Goal: Task Accomplishment & Management: Use online tool/utility

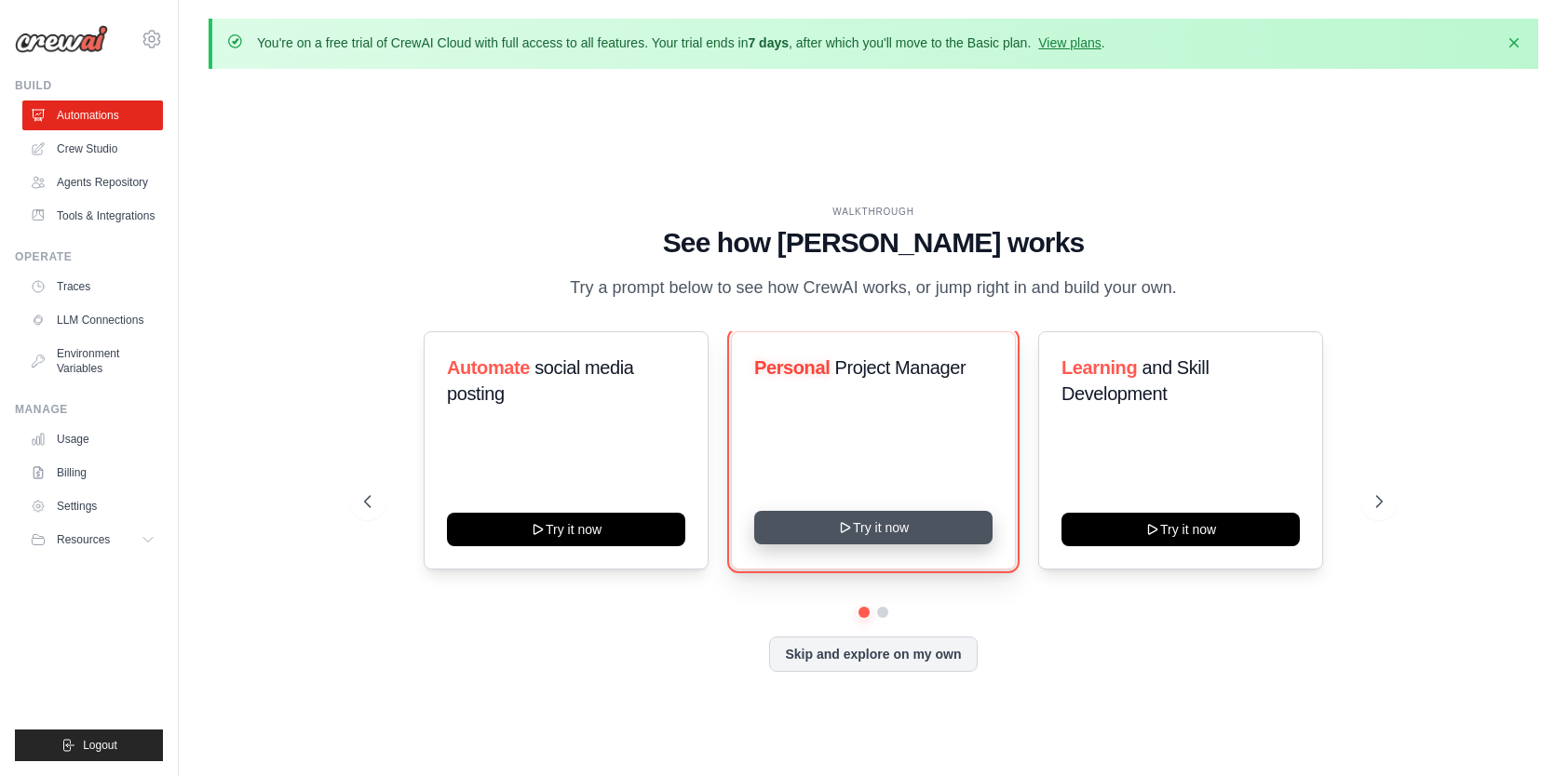
click at [851, 538] on button "Try it now" at bounding box center [874, 527] width 239 height 33
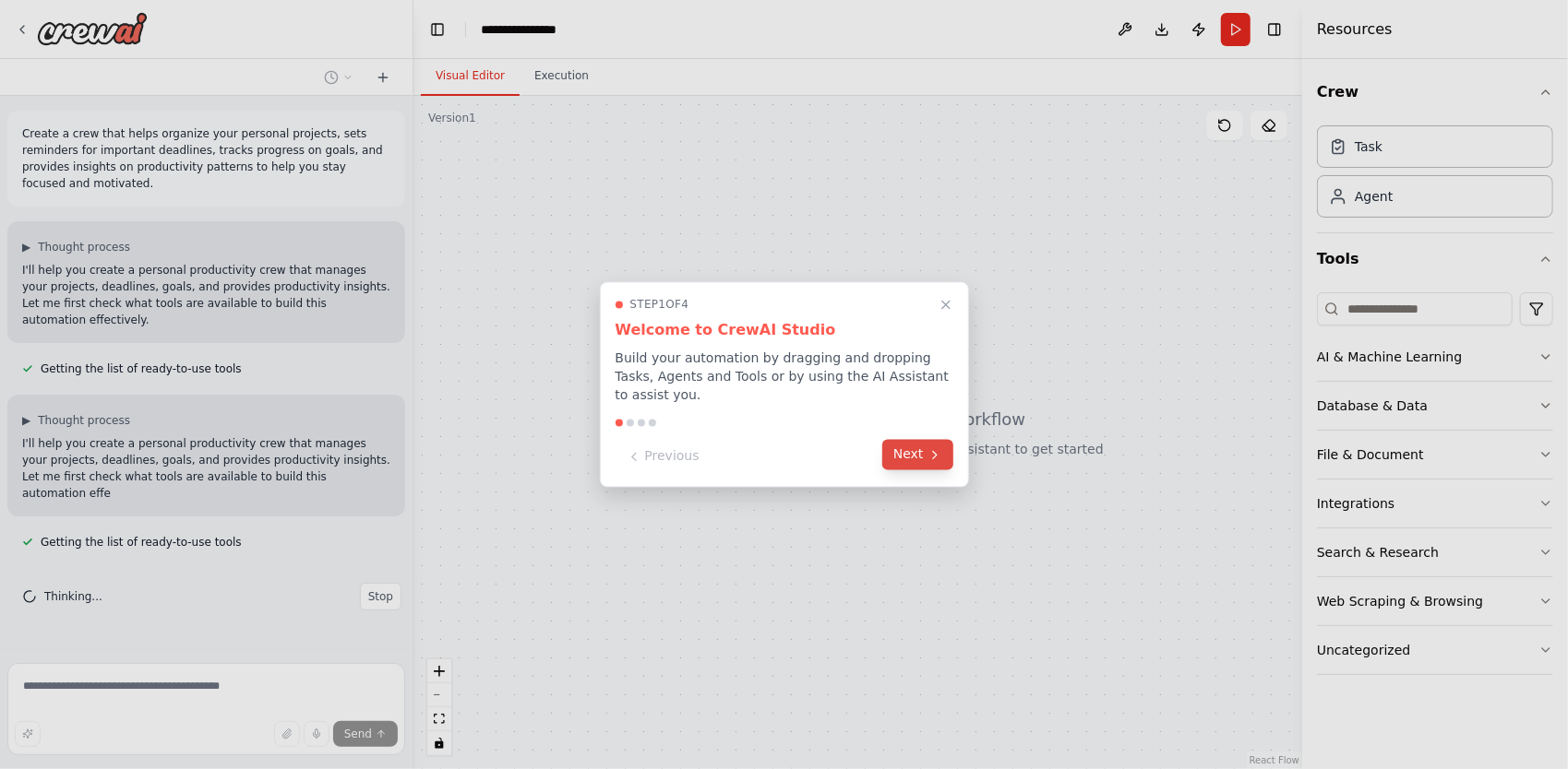
click at [907, 455] on button "Next" at bounding box center [917, 455] width 71 height 30
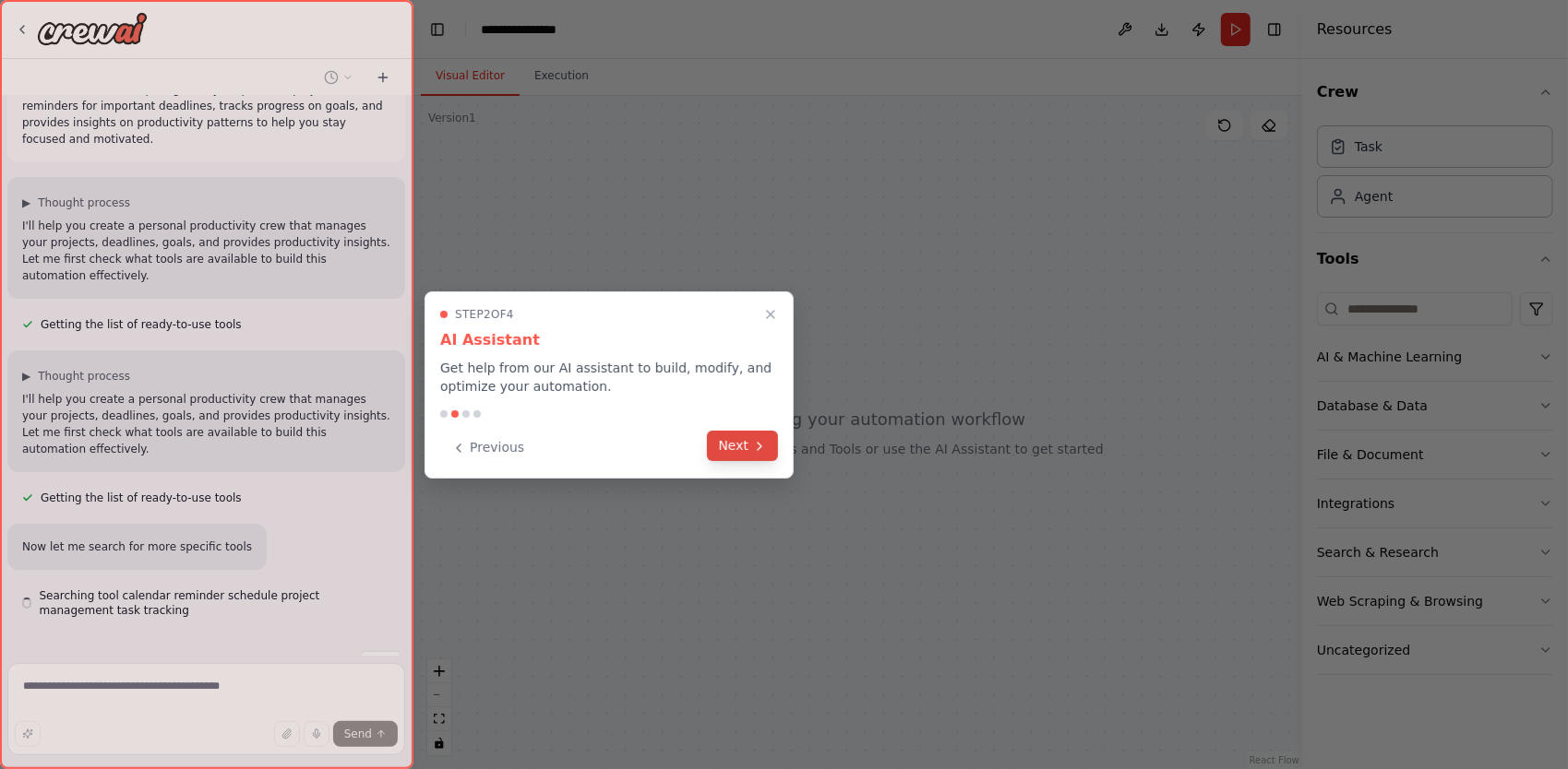
click at [754, 449] on icon at bounding box center [760, 446] width 15 height 15
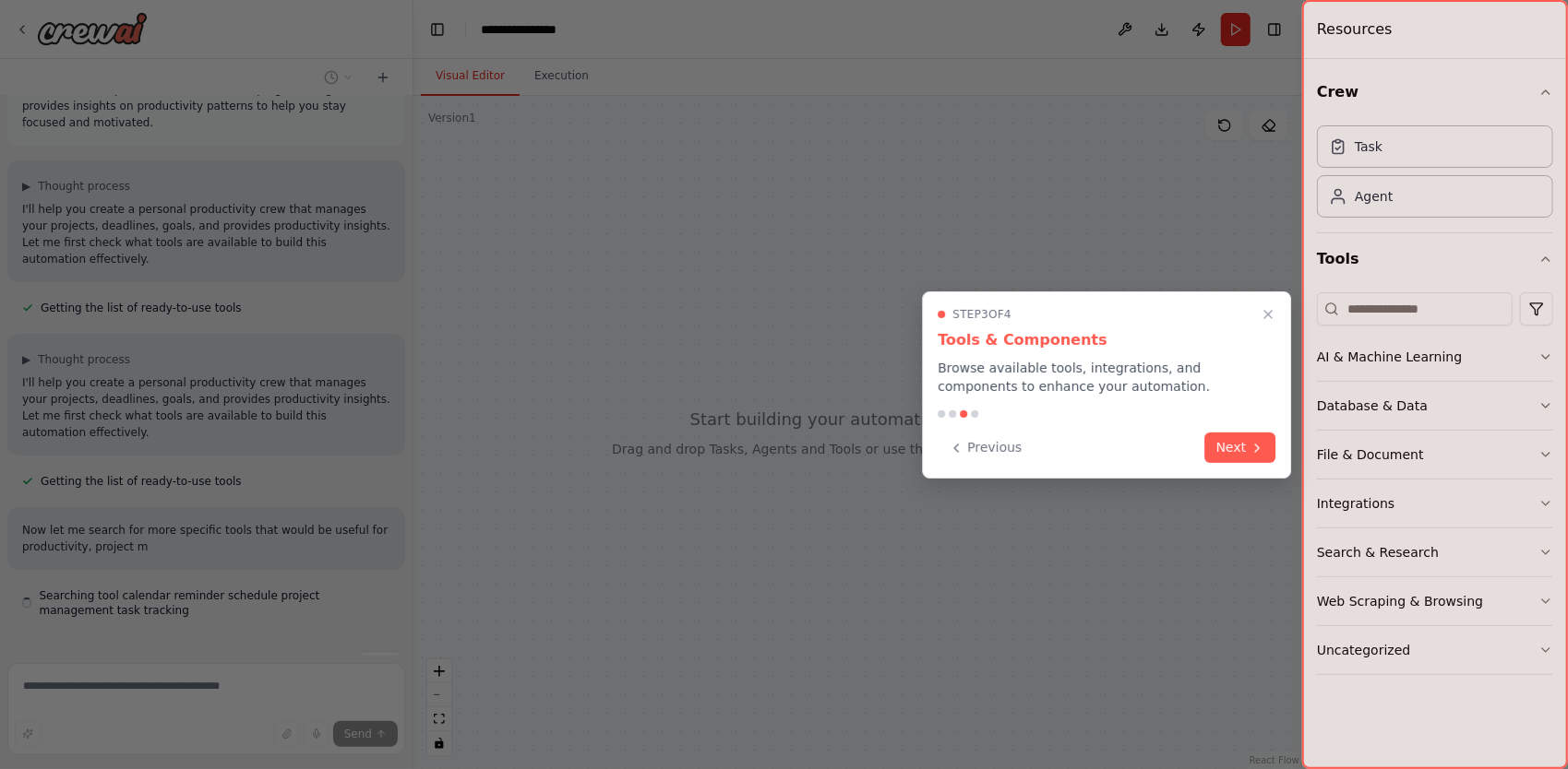
scroll to position [61, 0]
click at [1216, 458] on button "Next" at bounding box center [1240, 446] width 71 height 30
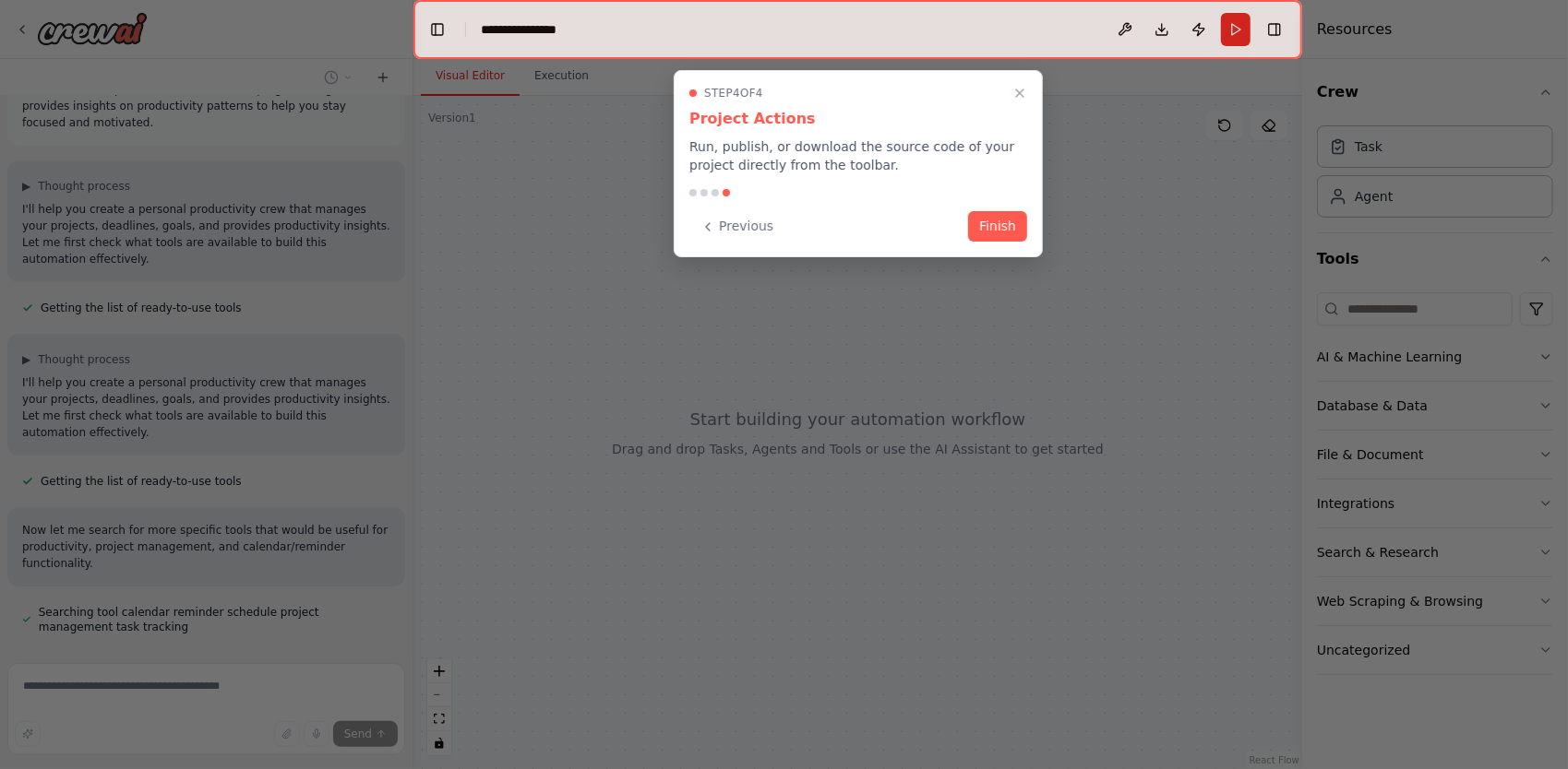
scroll to position [97, 0]
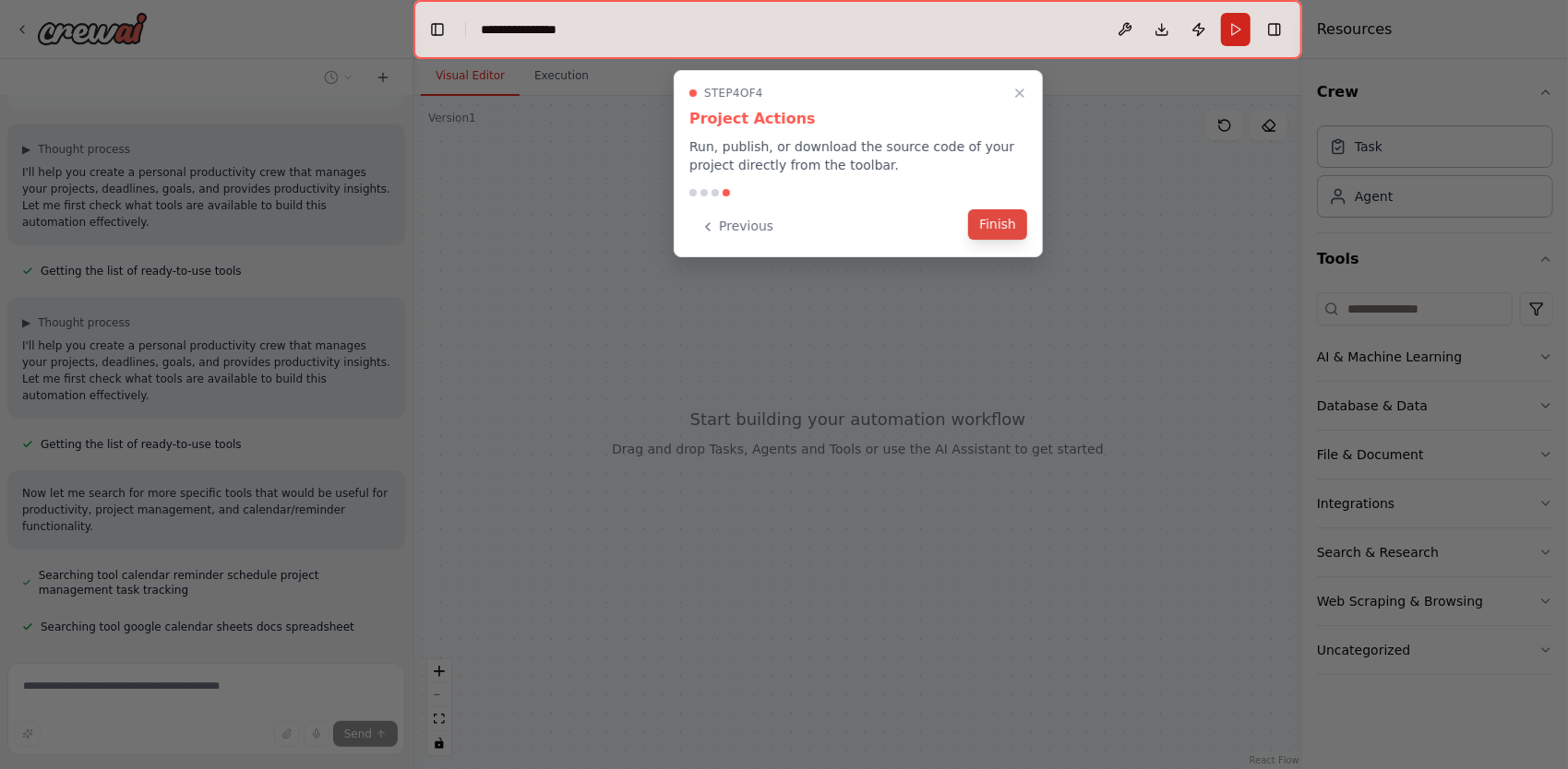
click at [1000, 212] on button "Finish" at bounding box center [997, 224] width 59 height 30
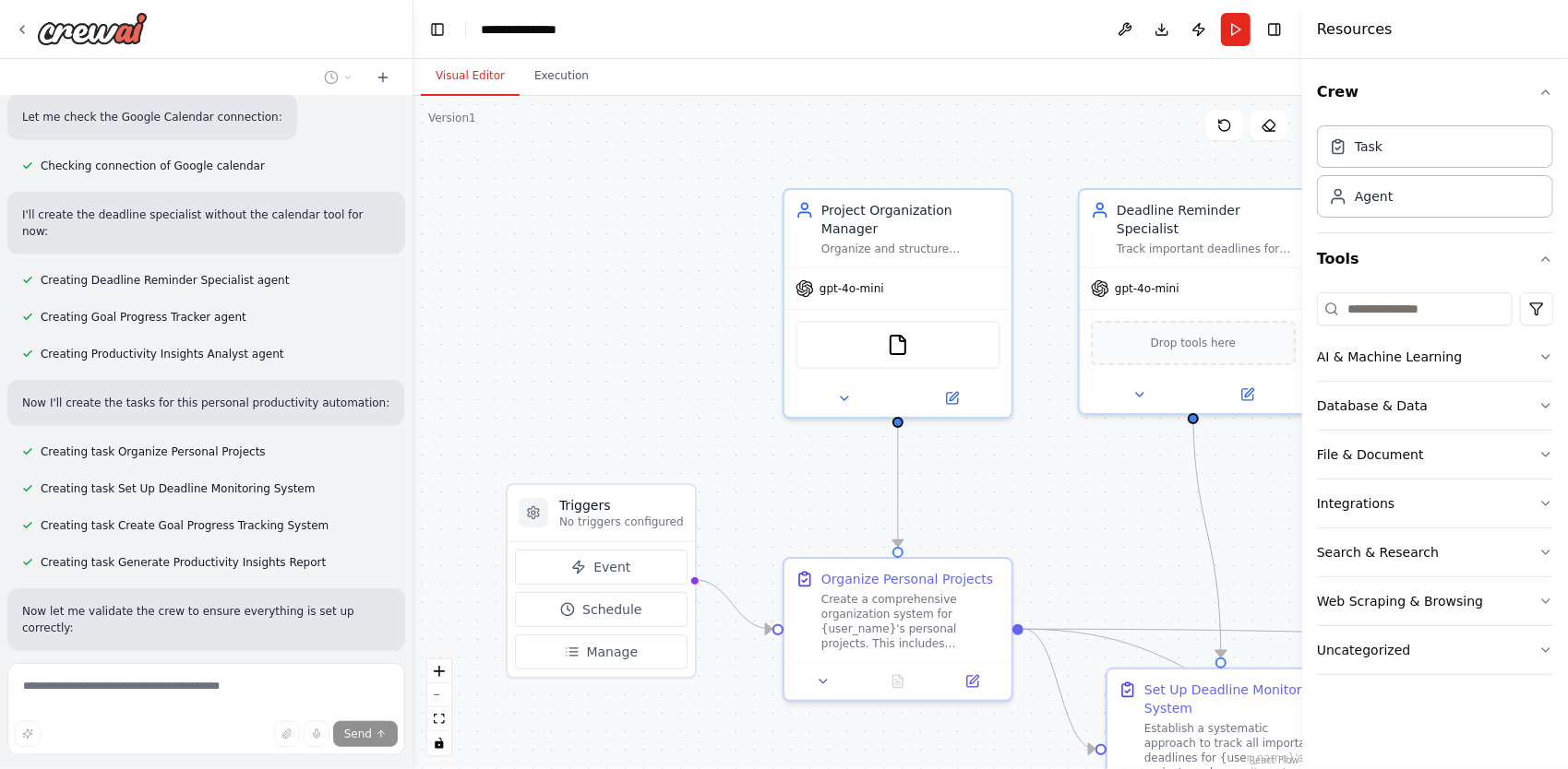
scroll to position [1055, 0]
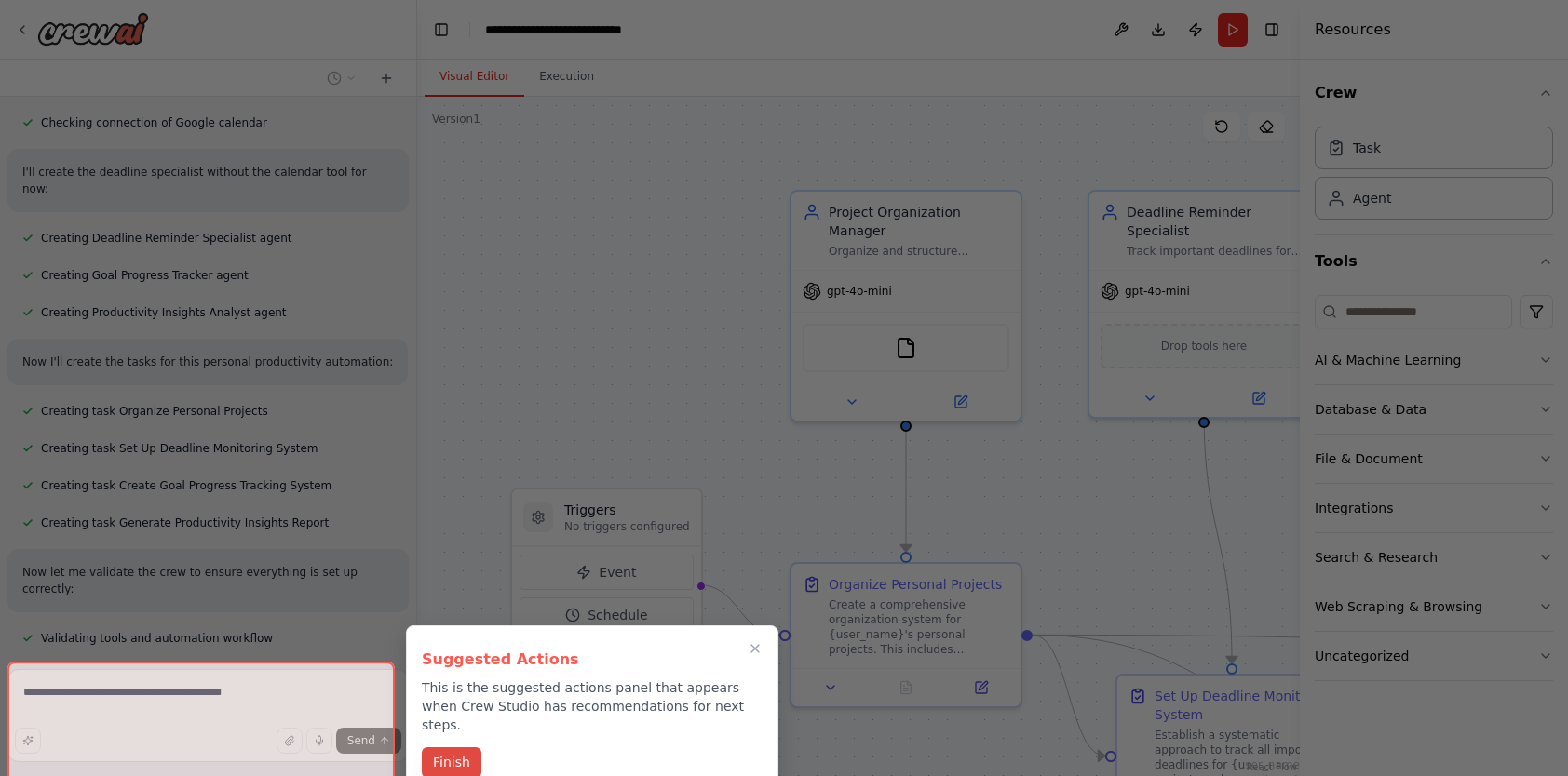
click at [436, 747] on button "Finish" at bounding box center [452, 763] width 59 height 31
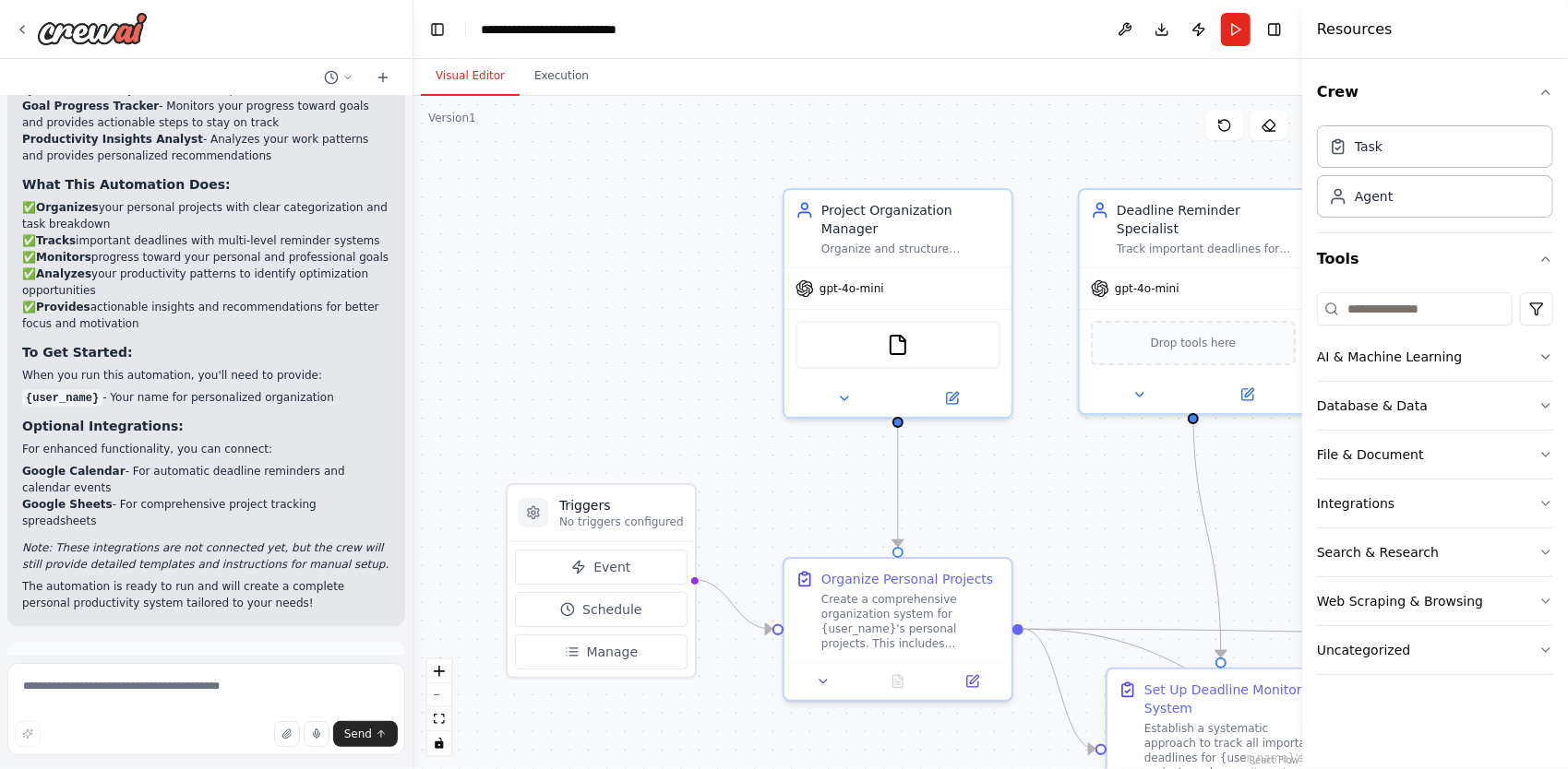
click at [253, 732] on button "Run Automation" at bounding box center [205, 746] width 368 height 29
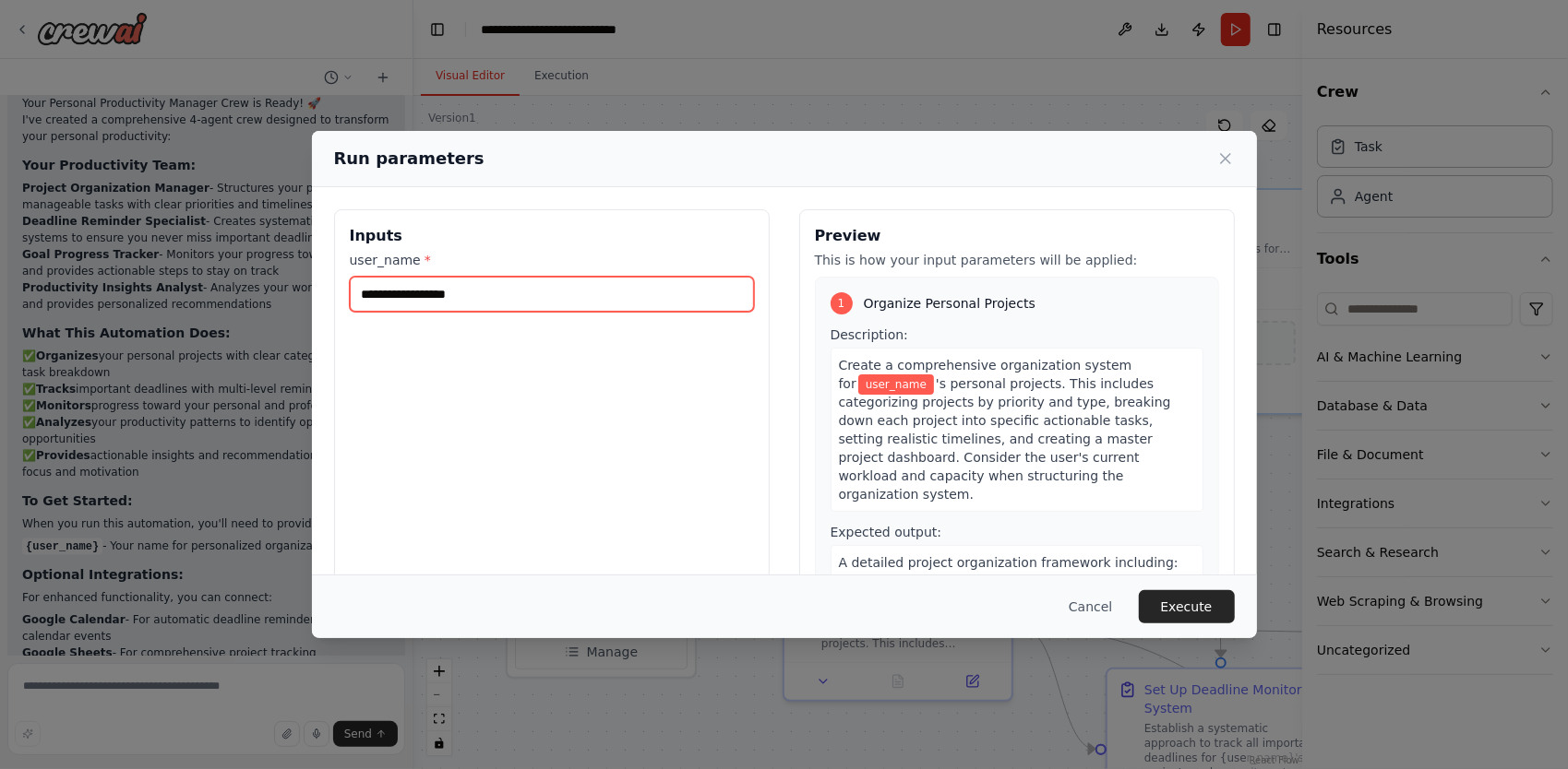
click at [521, 299] on input "user_name *" at bounding box center [552, 294] width 404 height 35
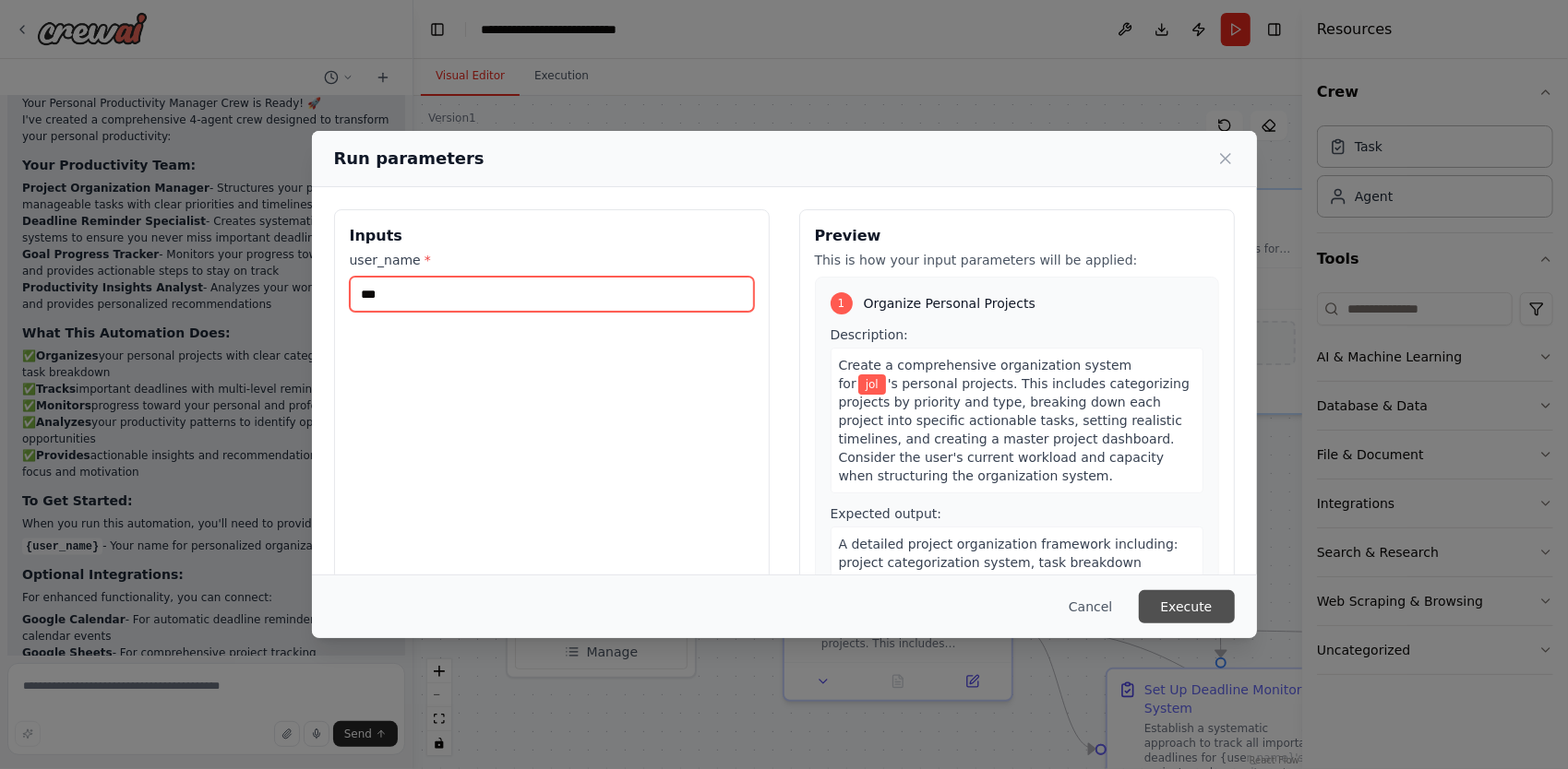
type input "***"
click at [1185, 604] on button "Execute" at bounding box center [1186, 606] width 96 height 33
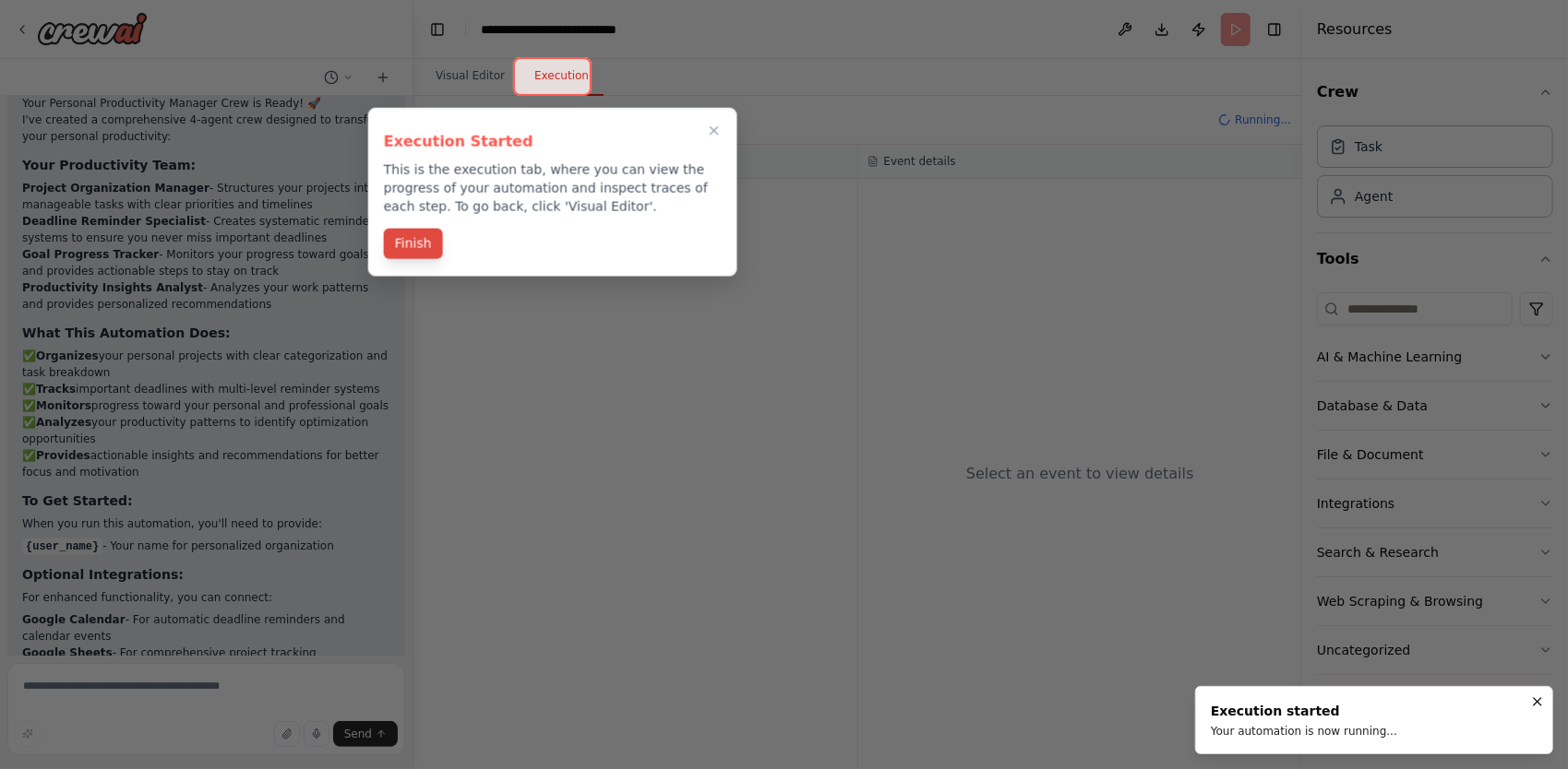
click at [414, 249] on button "Finish" at bounding box center [414, 244] width 59 height 30
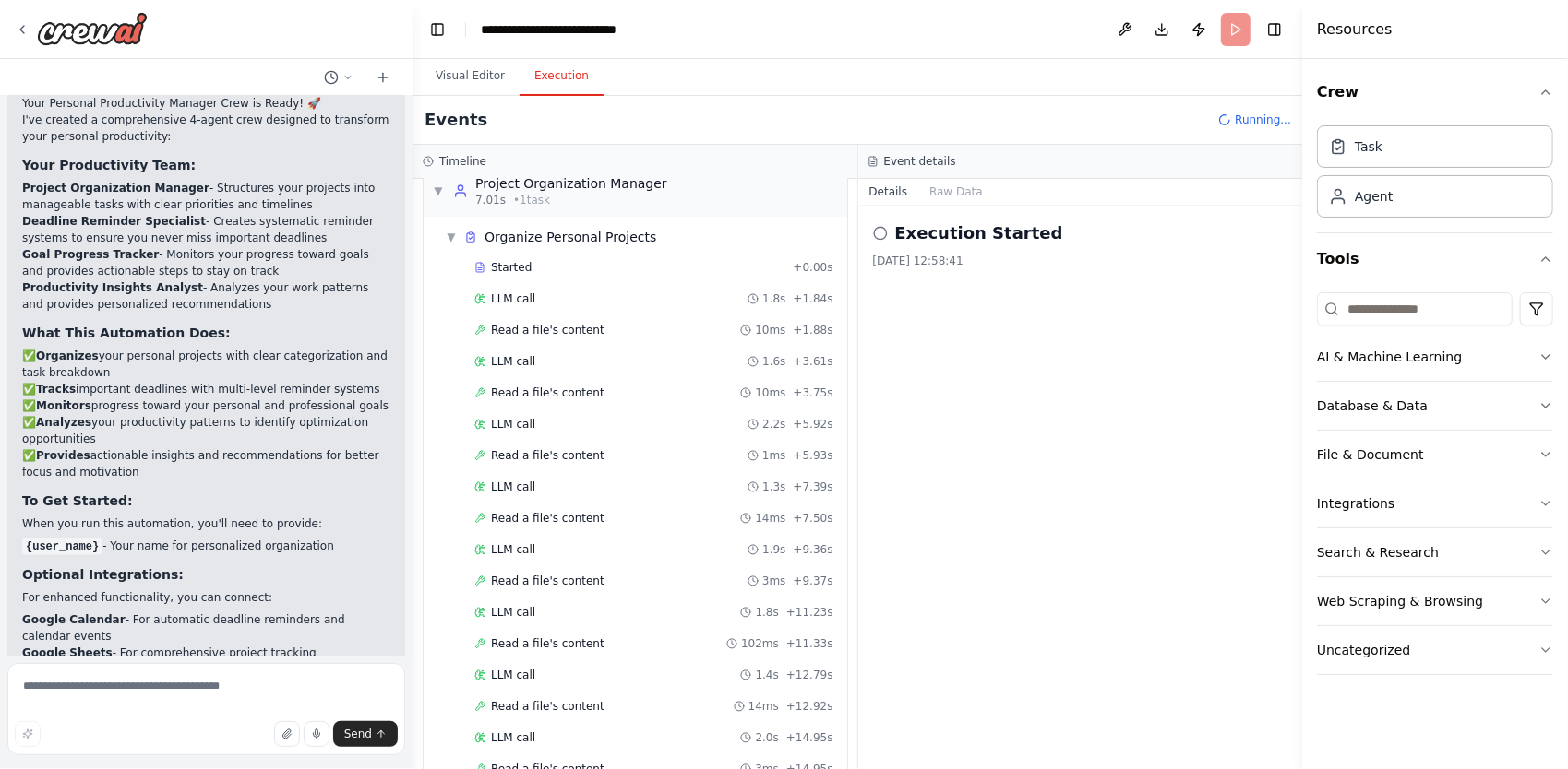
scroll to position [85, 0]
click at [955, 197] on button "Raw Data" at bounding box center [956, 191] width 76 height 26
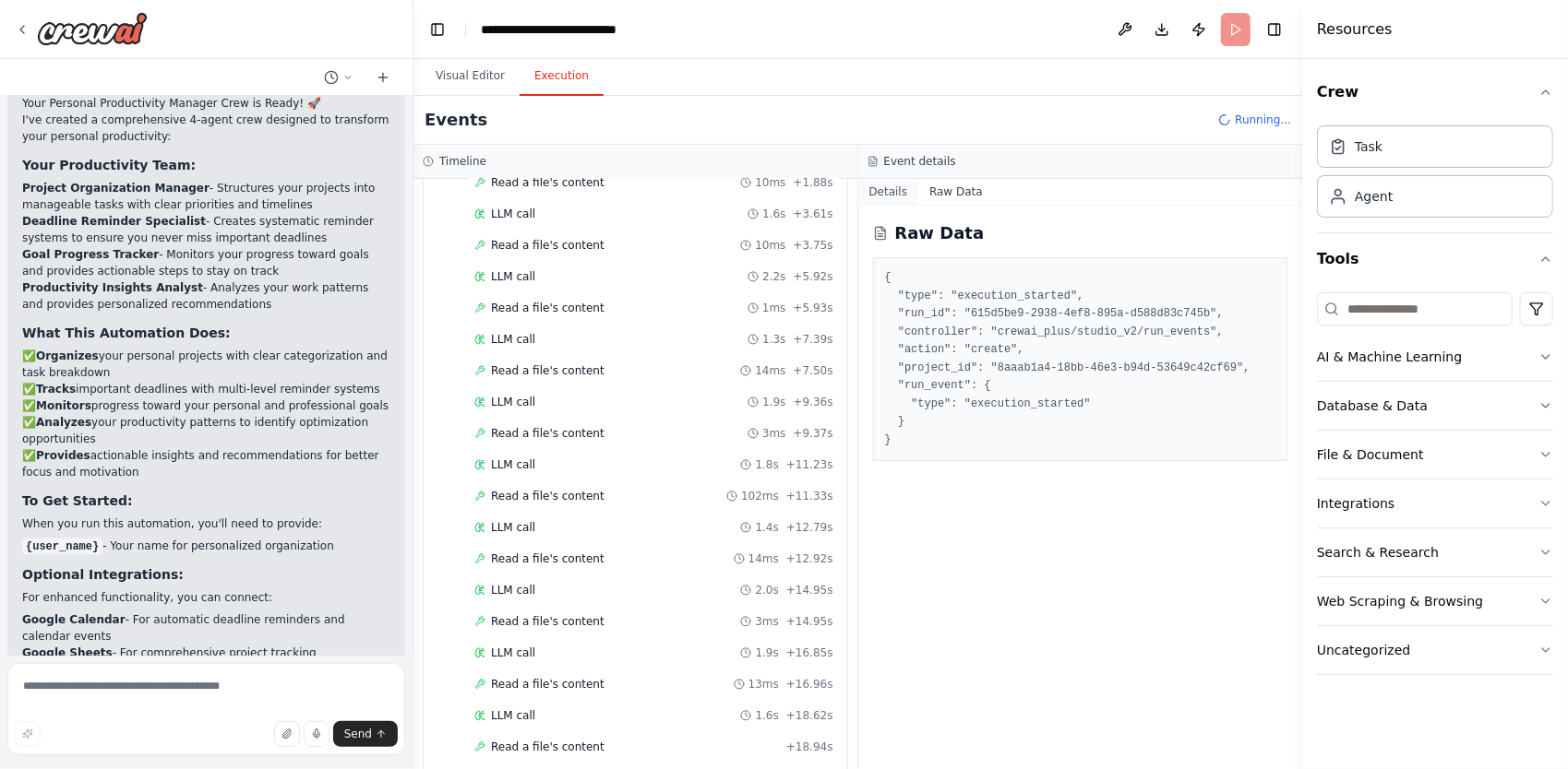
scroll to position [208, 0]
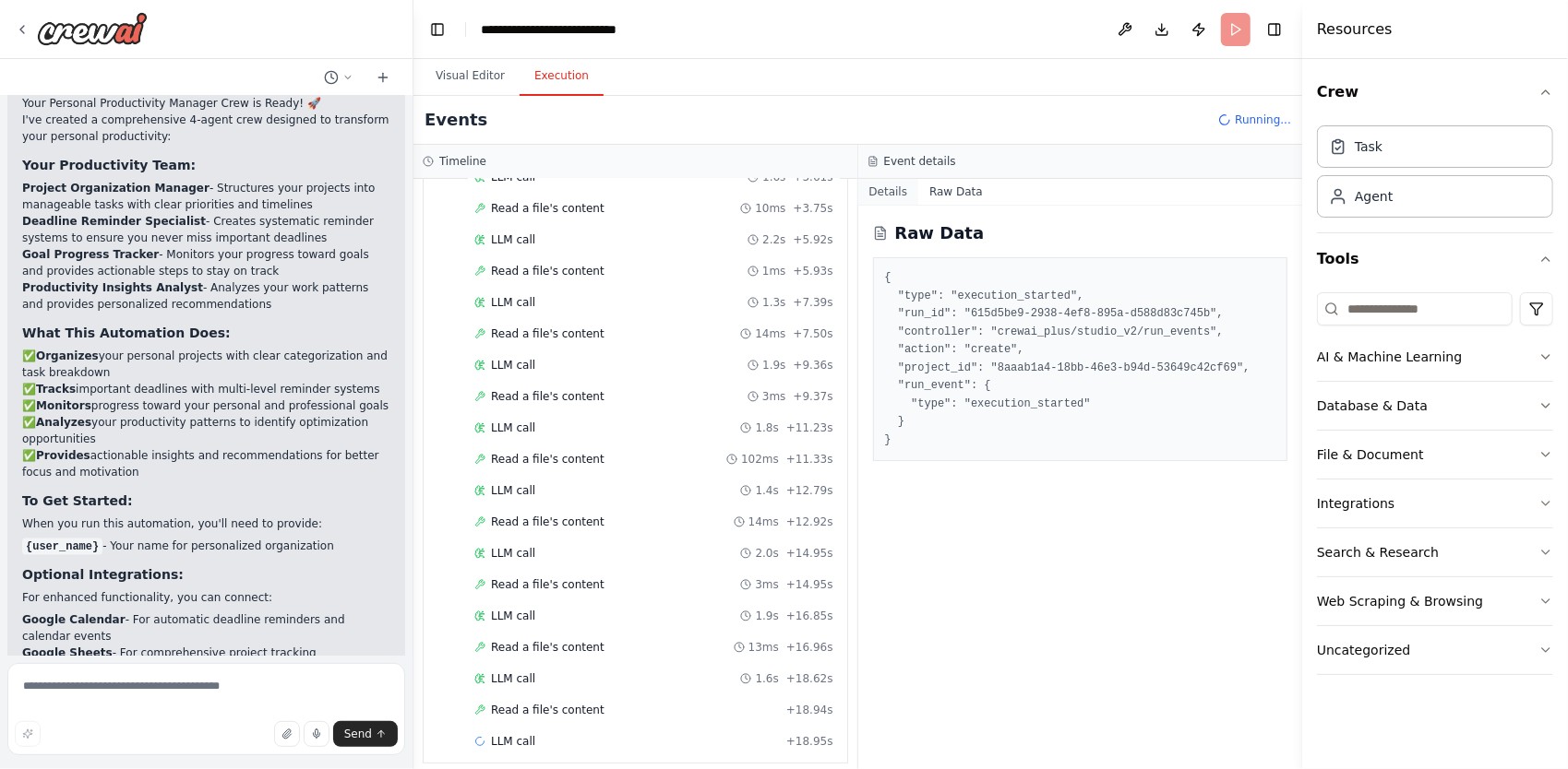
click at [895, 193] on button "Details" at bounding box center [889, 191] width 61 height 26
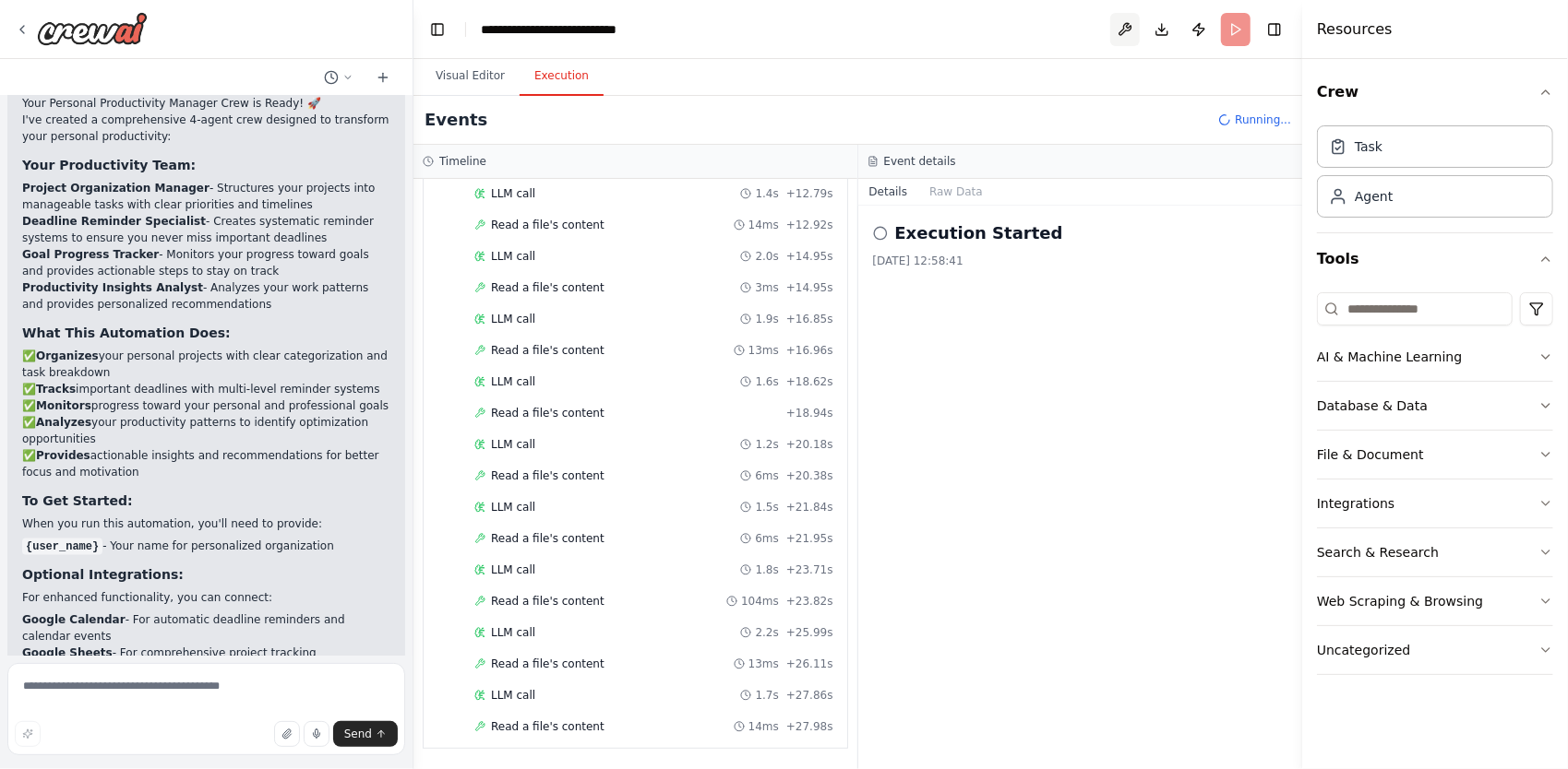
scroll to position [516, 0]
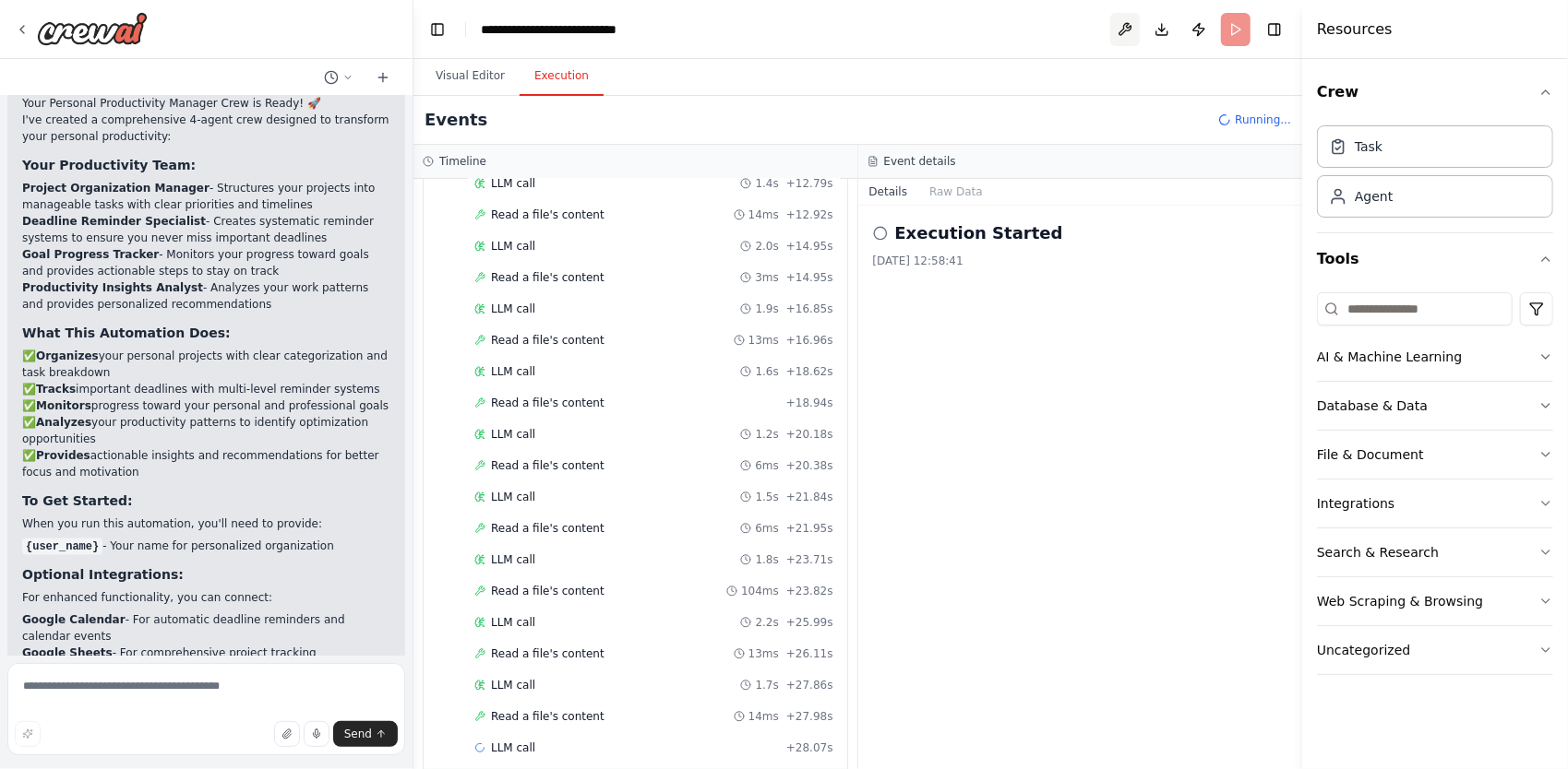
click at [1129, 37] on button at bounding box center [1124, 29] width 29 height 33
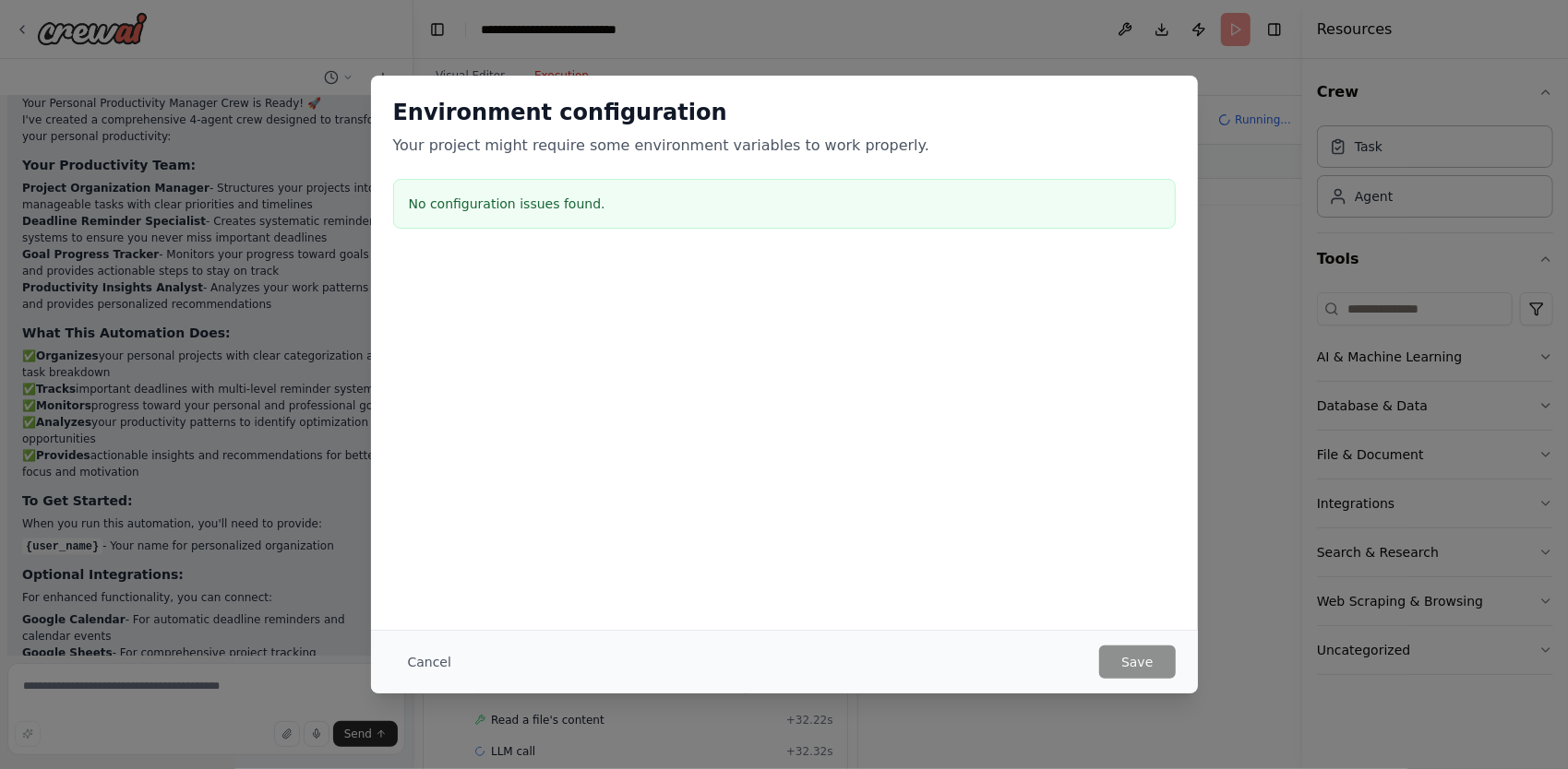
scroll to position [638, 0]
click at [432, 662] on button "Cancel" at bounding box center [429, 662] width 73 height 33
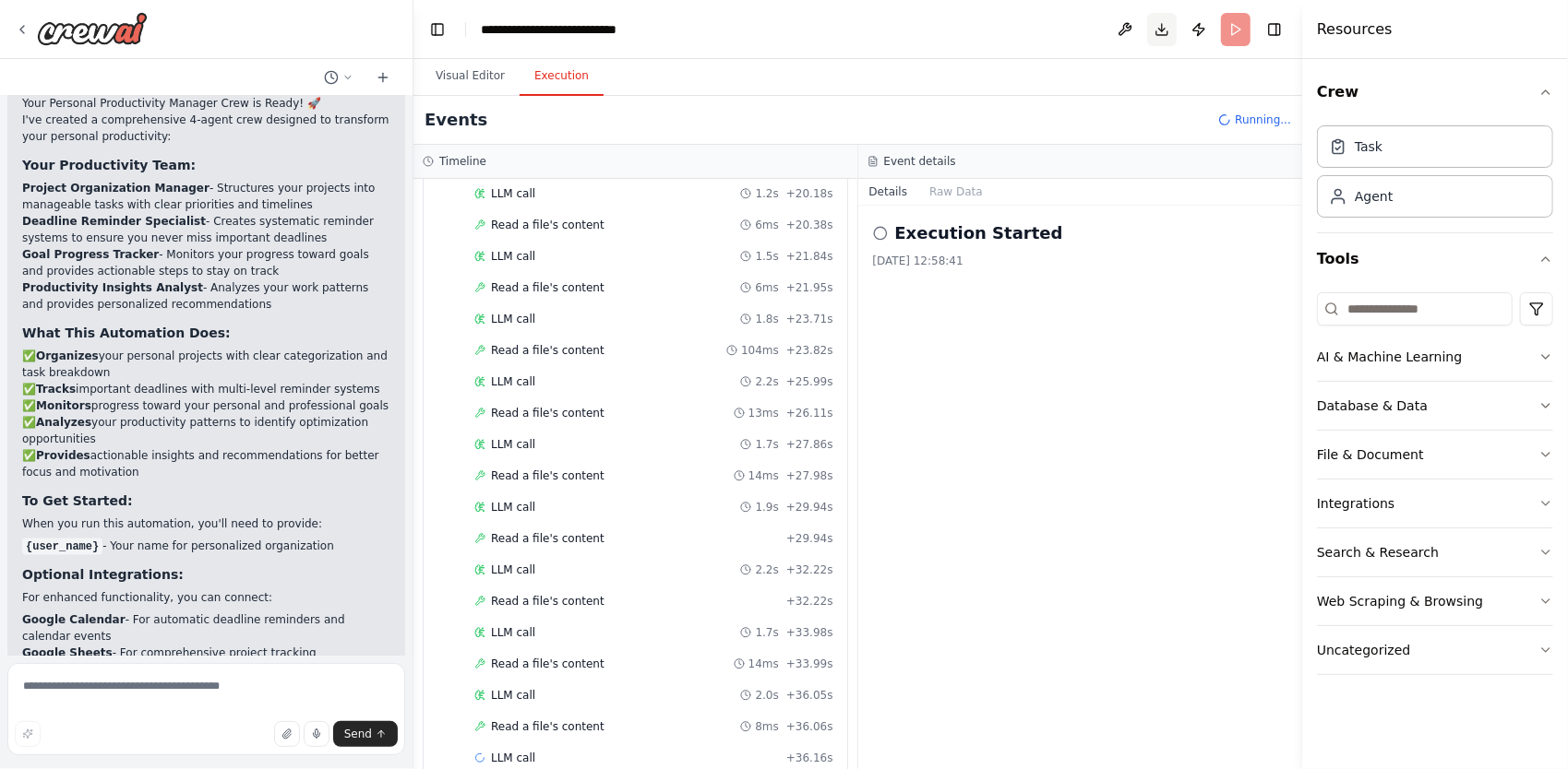
scroll to position [761, 0]
click at [1165, 37] on button "Download" at bounding box center [1161, 29] width 29 height 33
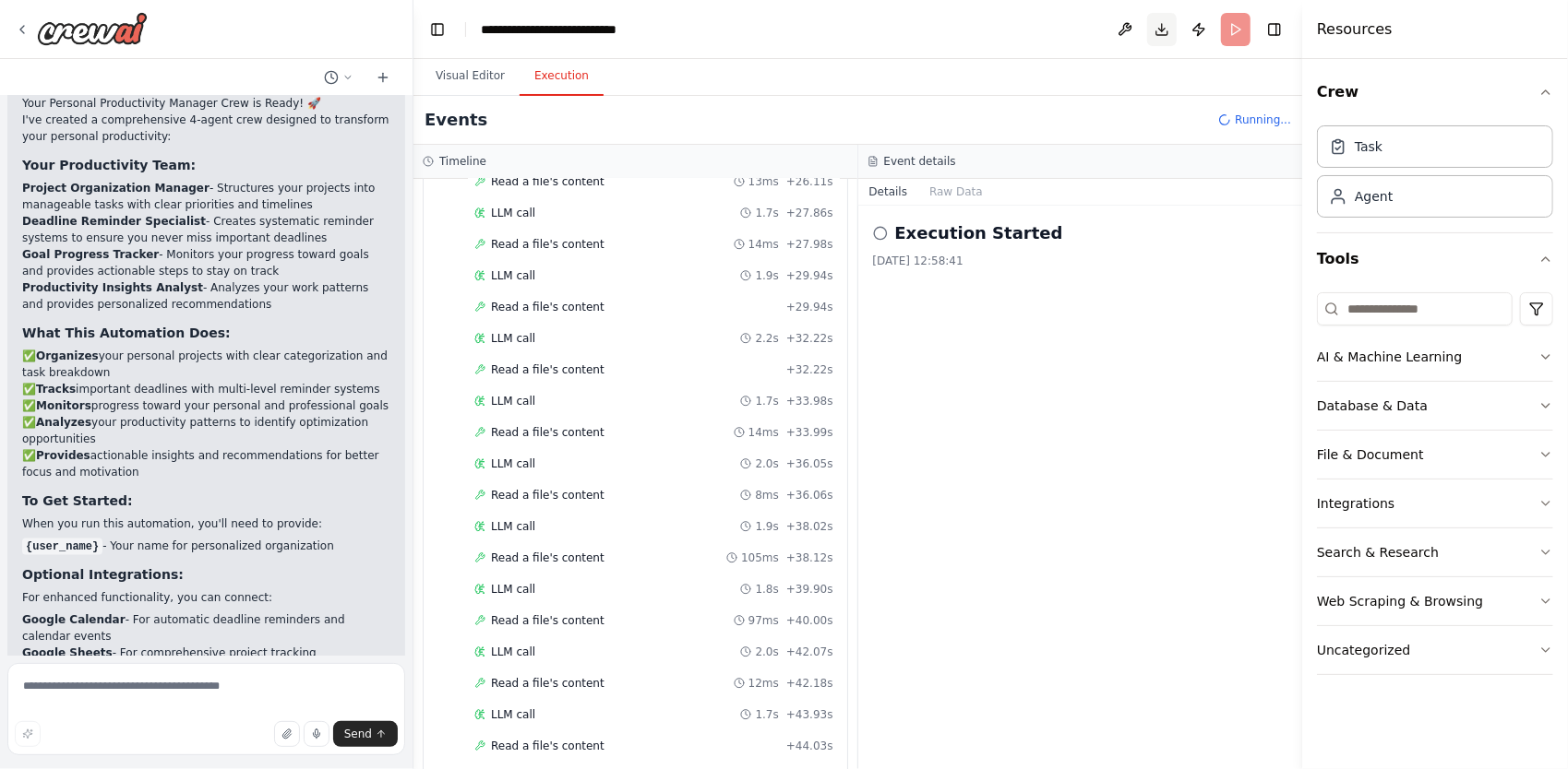
scroll to position [1007, 0]
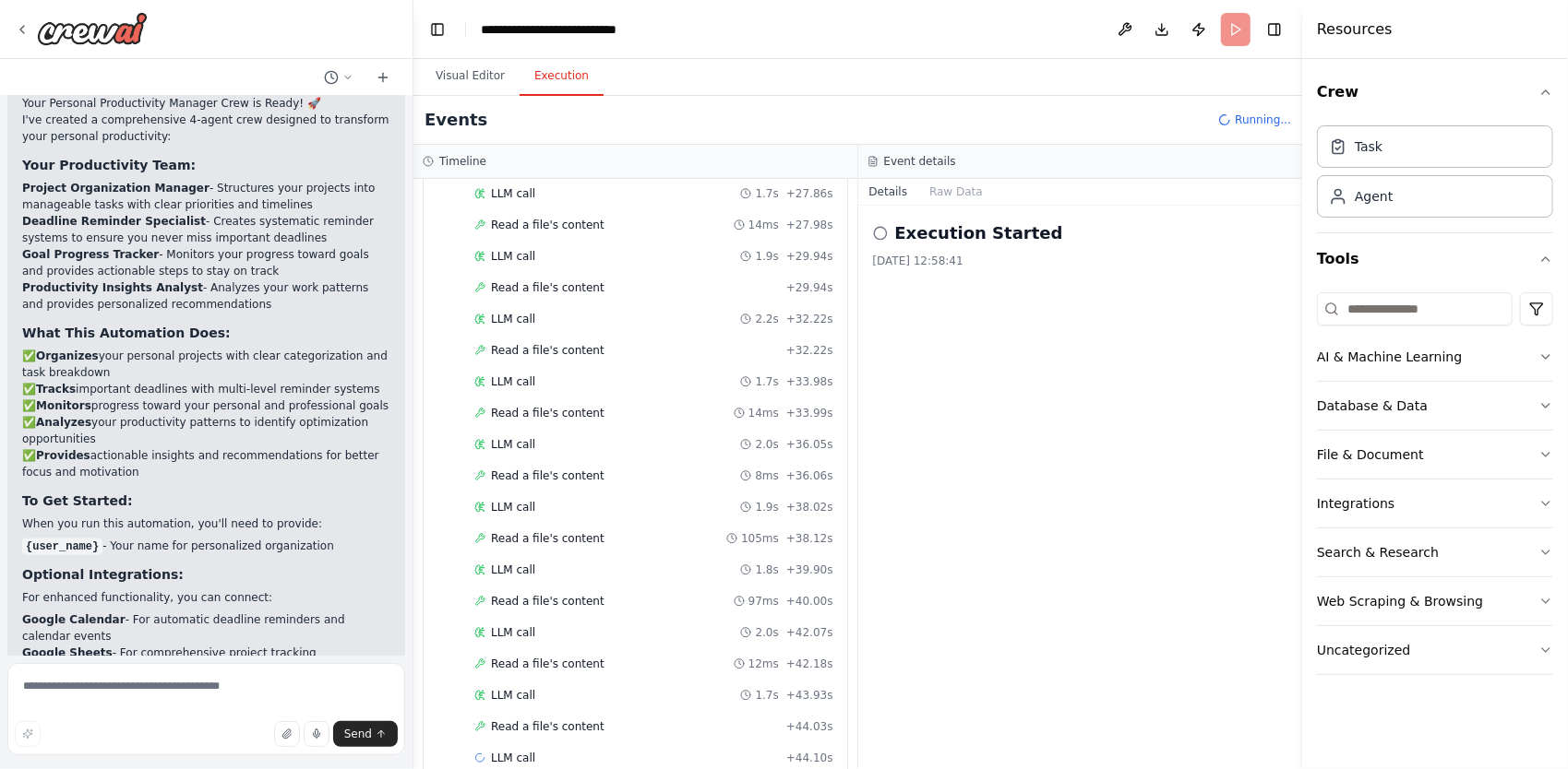
click at [939, 99] on div "Events Running..." at bounding box center [857, 120] width 889 height 49
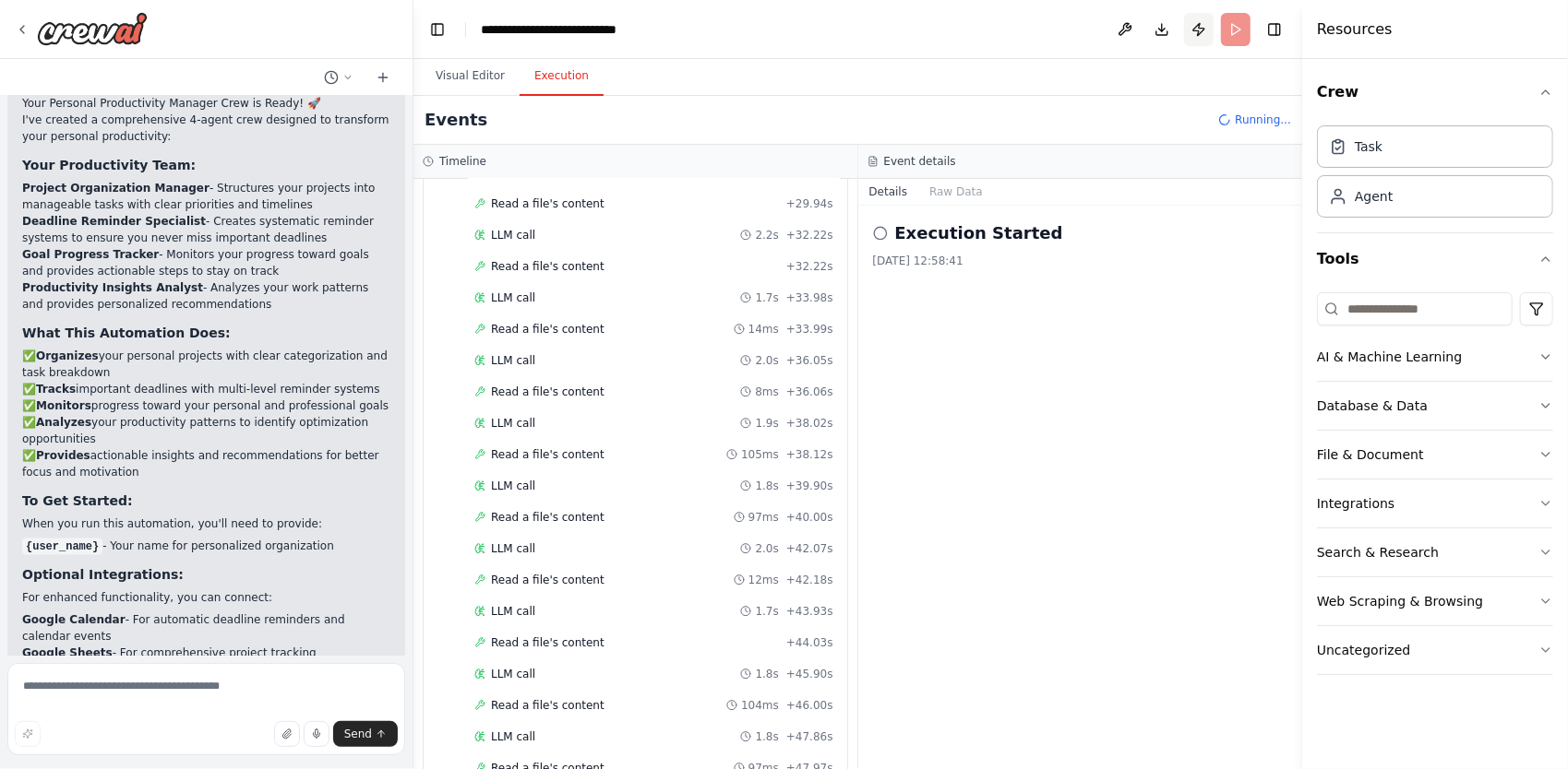
scroll to position [1099, 0]
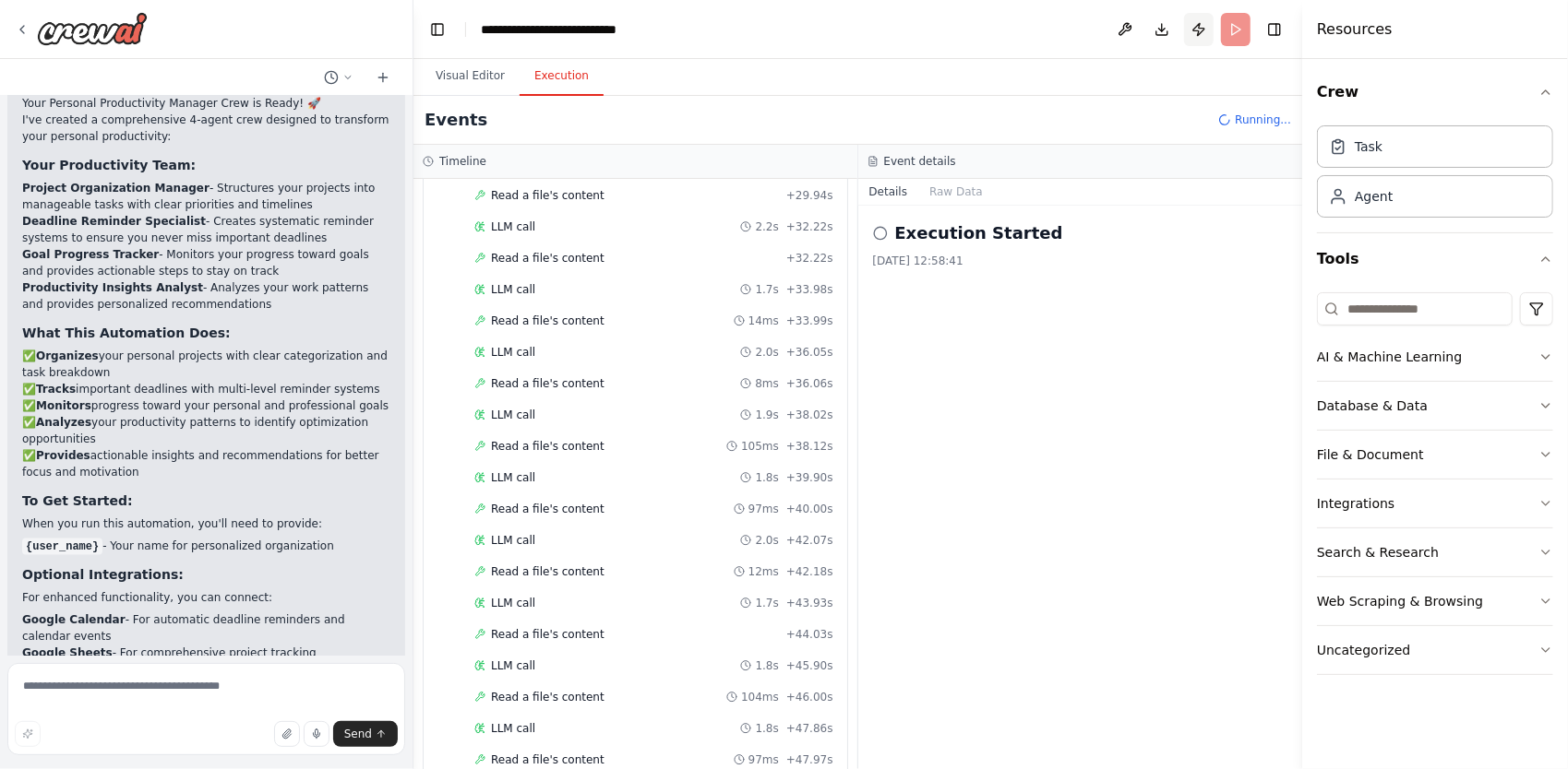
click at [1194, 37] on button "Publish" at bounding box center [1198, 29] width 29 height 33
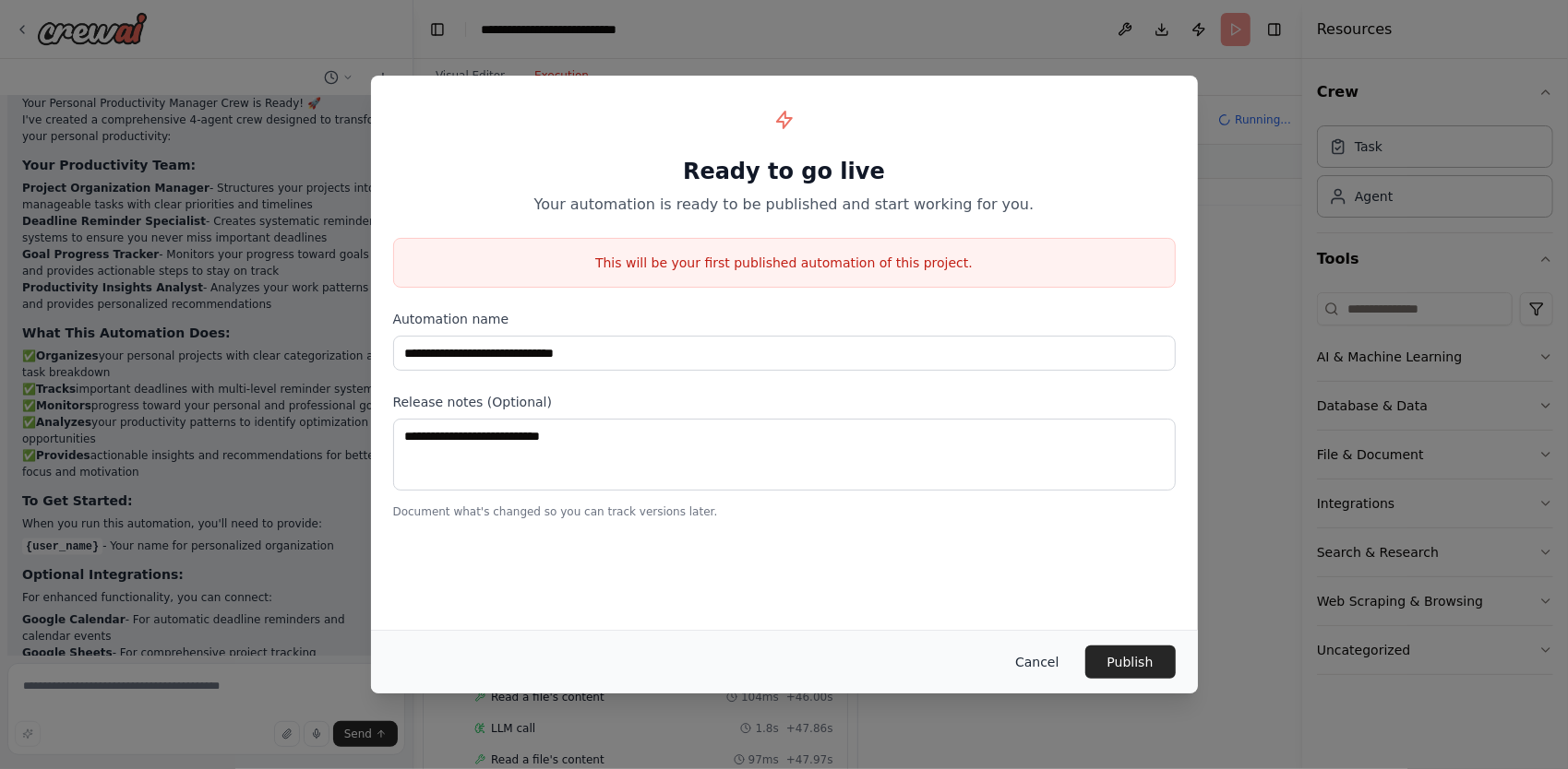
click at [1031, 666] on button "Cancel" at bounding box center [1036, 662] width 73 height 33
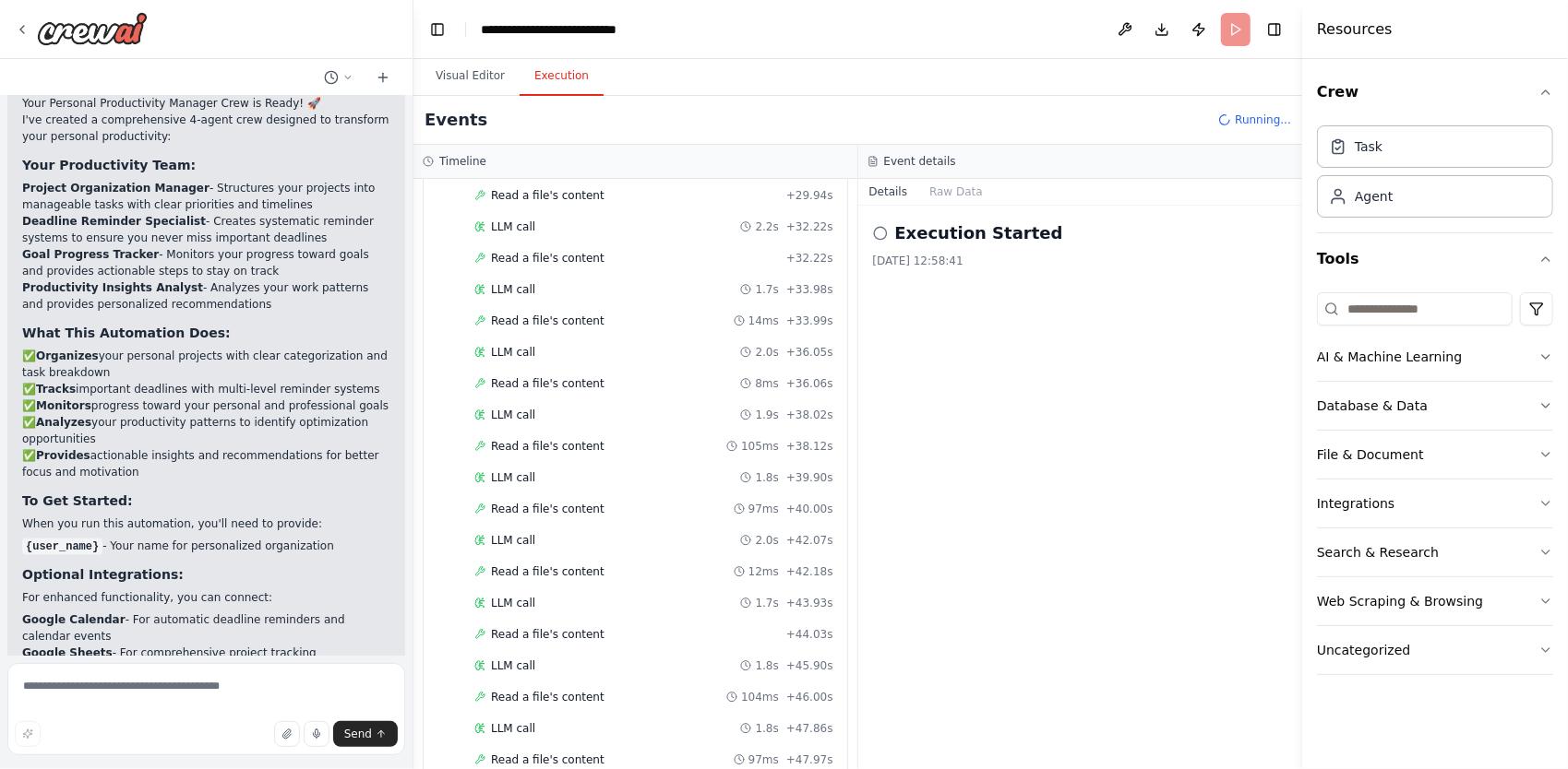
click at [1235, 37] on header "**********" at bounding box center [857, 29] width 889 height 59
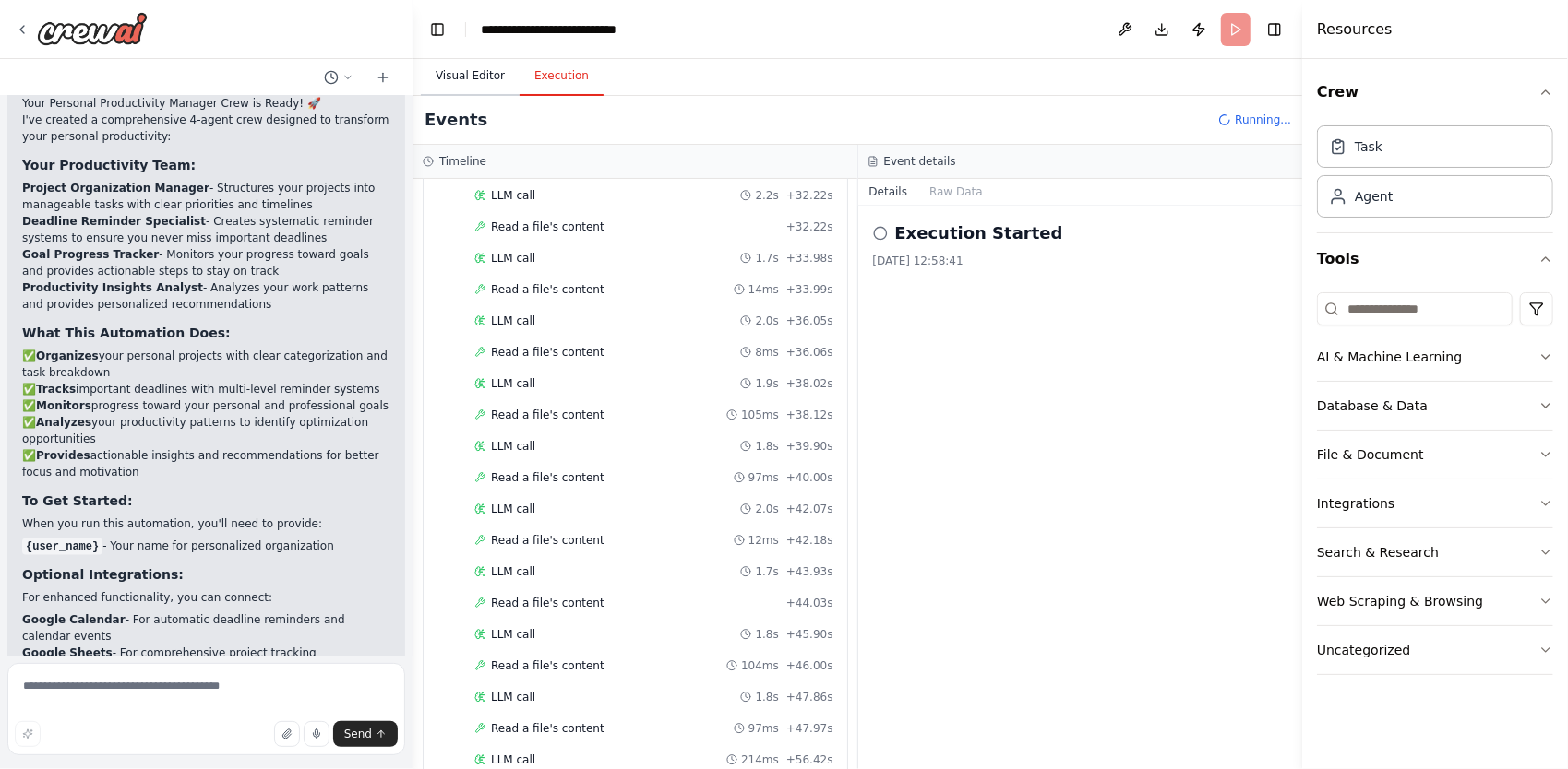
scroll to position [0, 0]
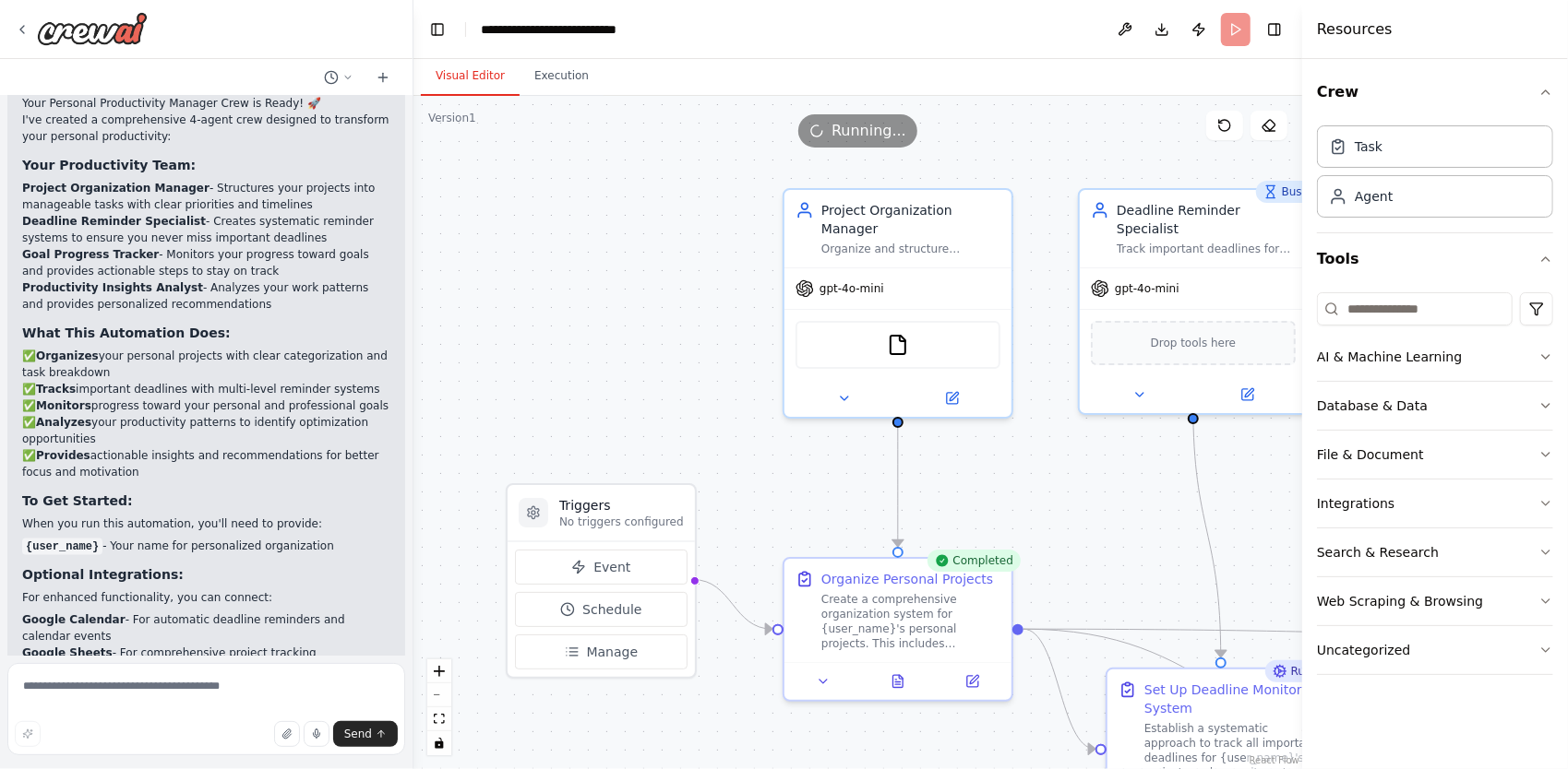
click at [470, 83] on button "Visual Editor" at bounding box center [470, 76] width 98 height 39
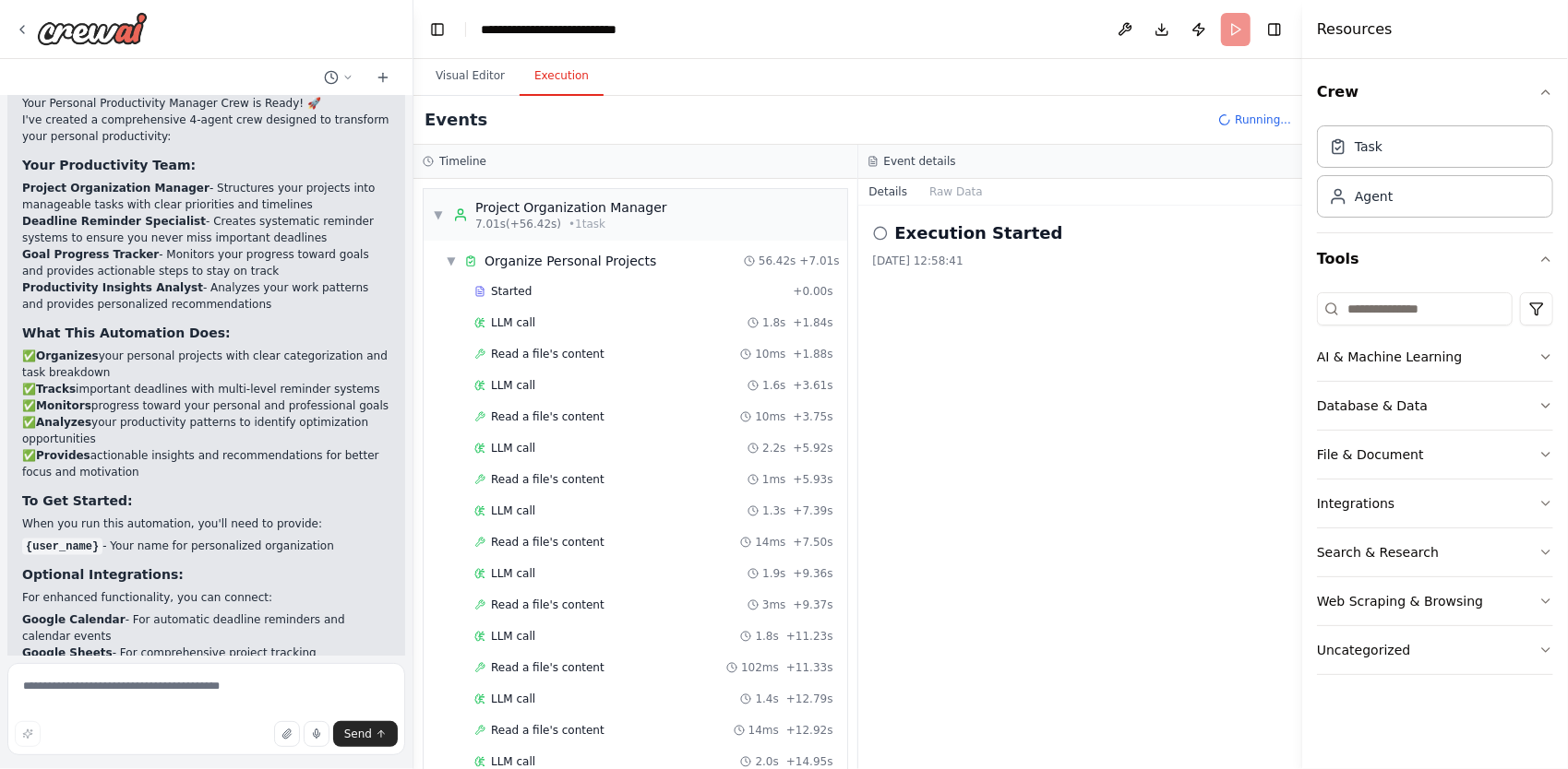
click at [532, 86] on button "Execution" at bounding box center [561, 76] width 84 height 39
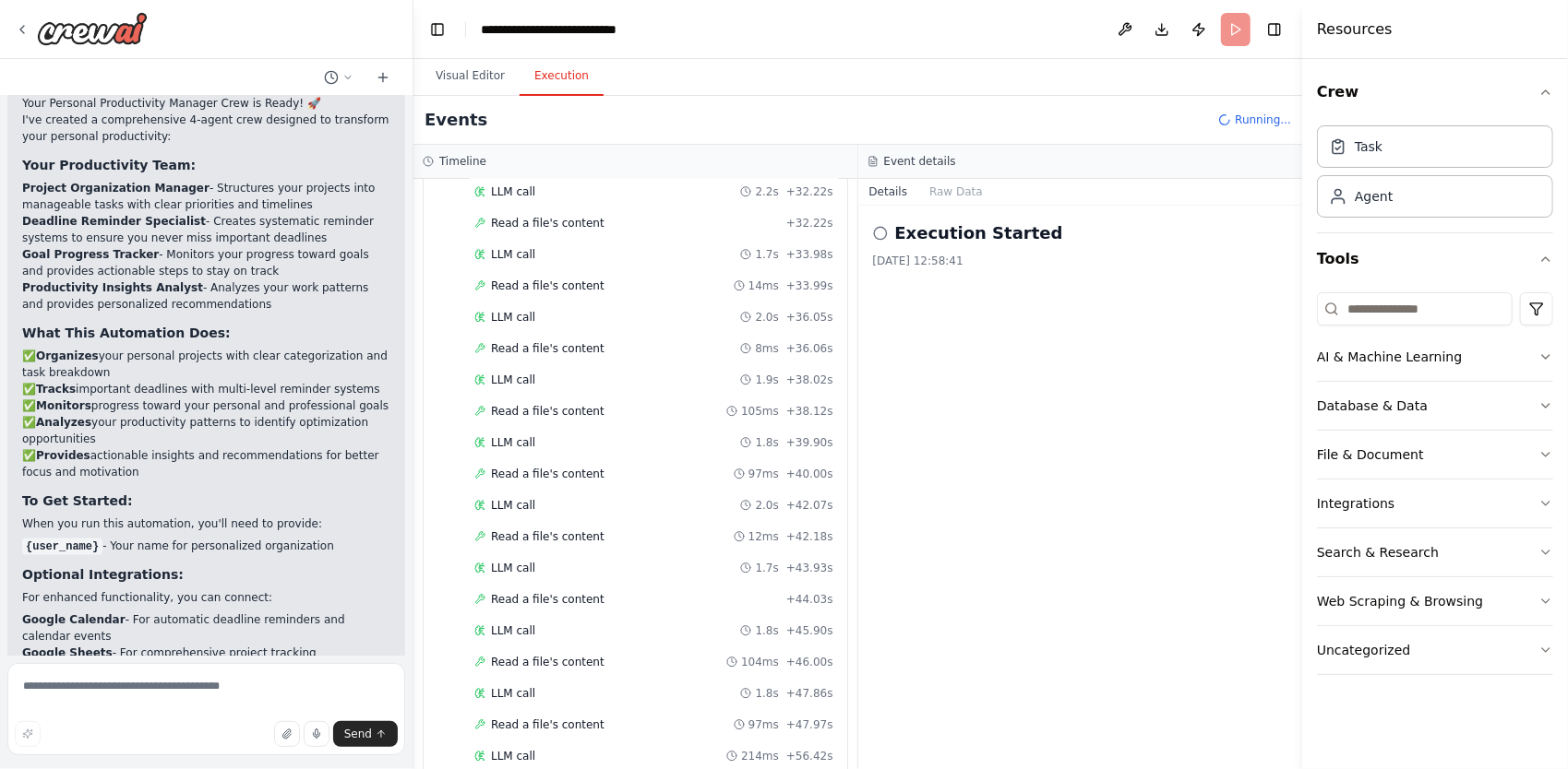
scroll to position [1721, 0]
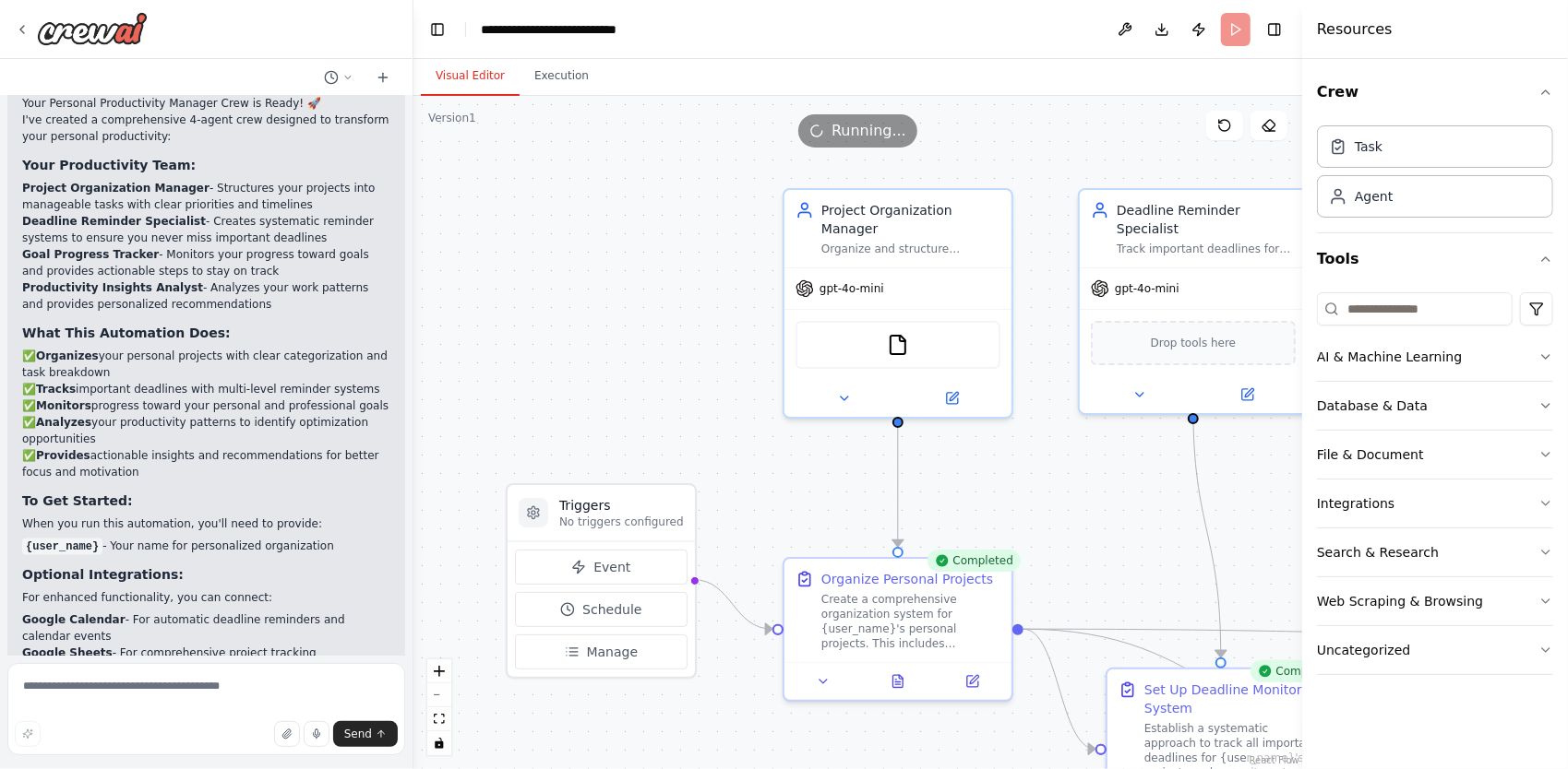
click at [473, 88] on button "Visual Editor" at bounding box center [470, 76] width 98 height 39
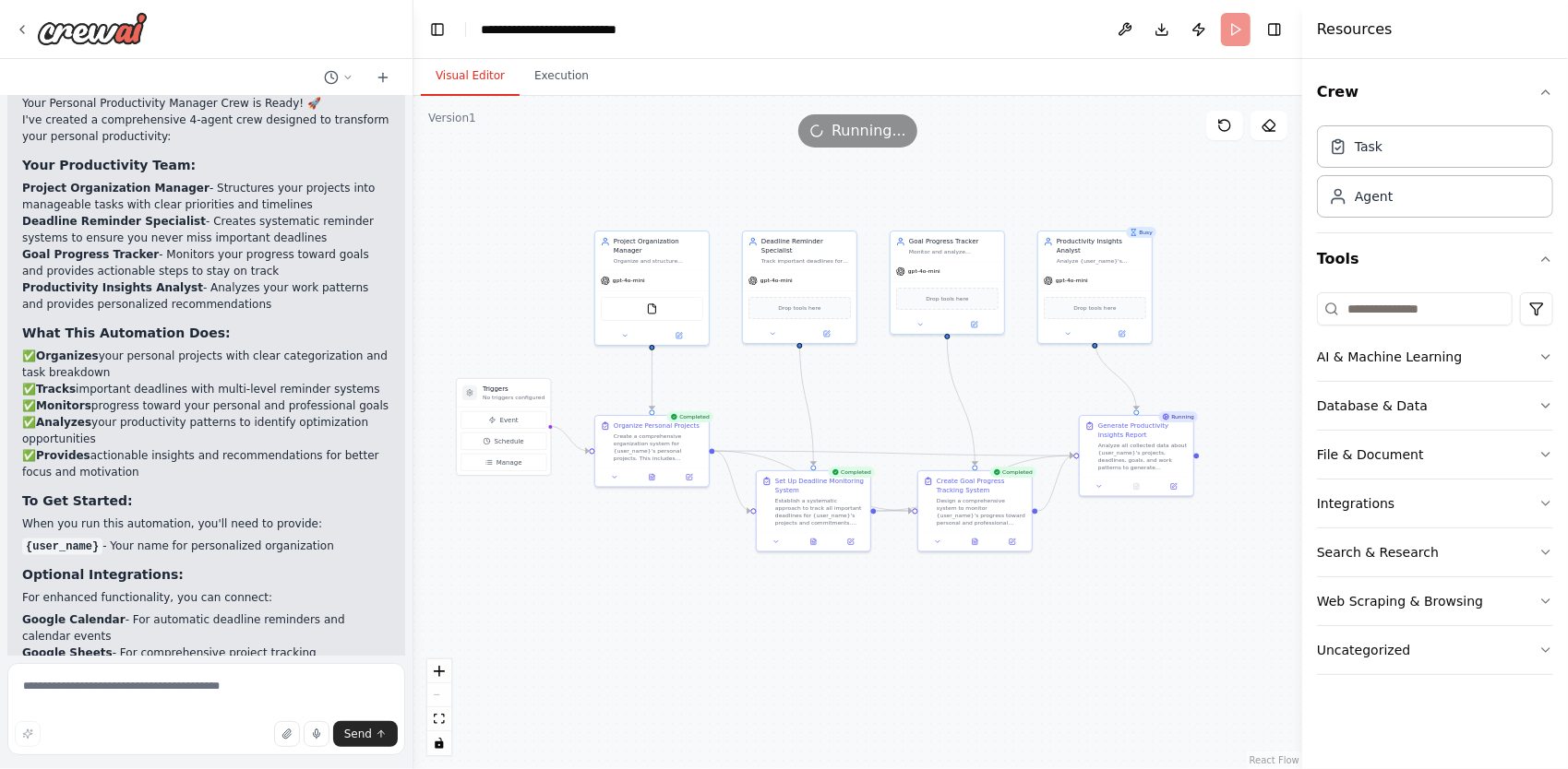
drag, startPoint x: 938, startPoint y: 692, endPoint x: 835, endPoint y: 726, distance: 108.5
click at [835, 726] on div ".deletable-edge-delete-btn { width: 20px; height: 20px; border: 0px solid #ffff…" at bounding box center [857, 432] width 889 height 673
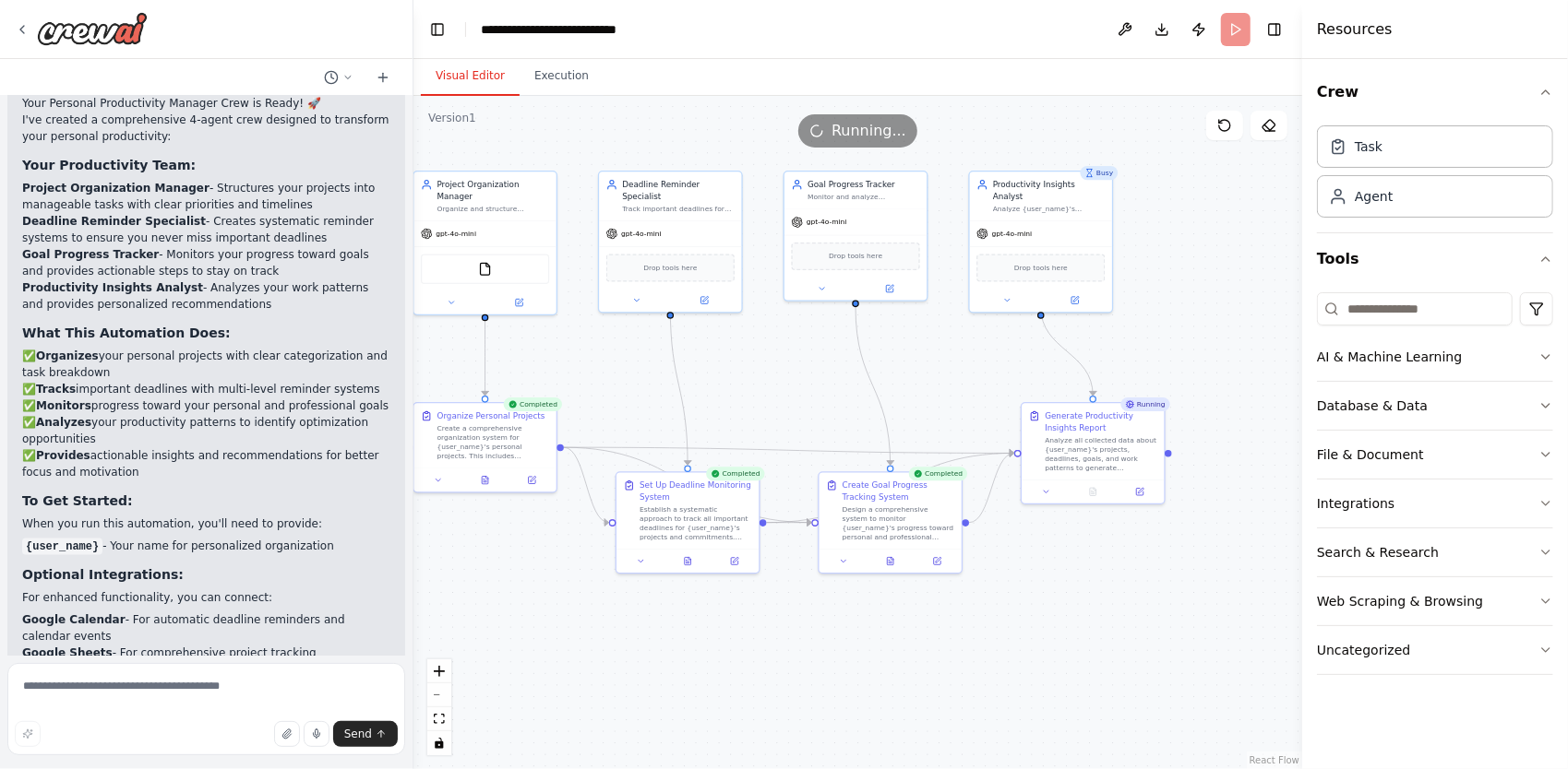
drag, startPoint x: 1216, startPoint y: 437, endPoint x: 1095, endPoint y: 509, distance: 140.8
click at [1095, 509] on div ".deletable-edge-delete-btn { width: 20px; height: 20px; border: 0px solid #ffff…" at bounding box center [857, 432] width 889 height 673
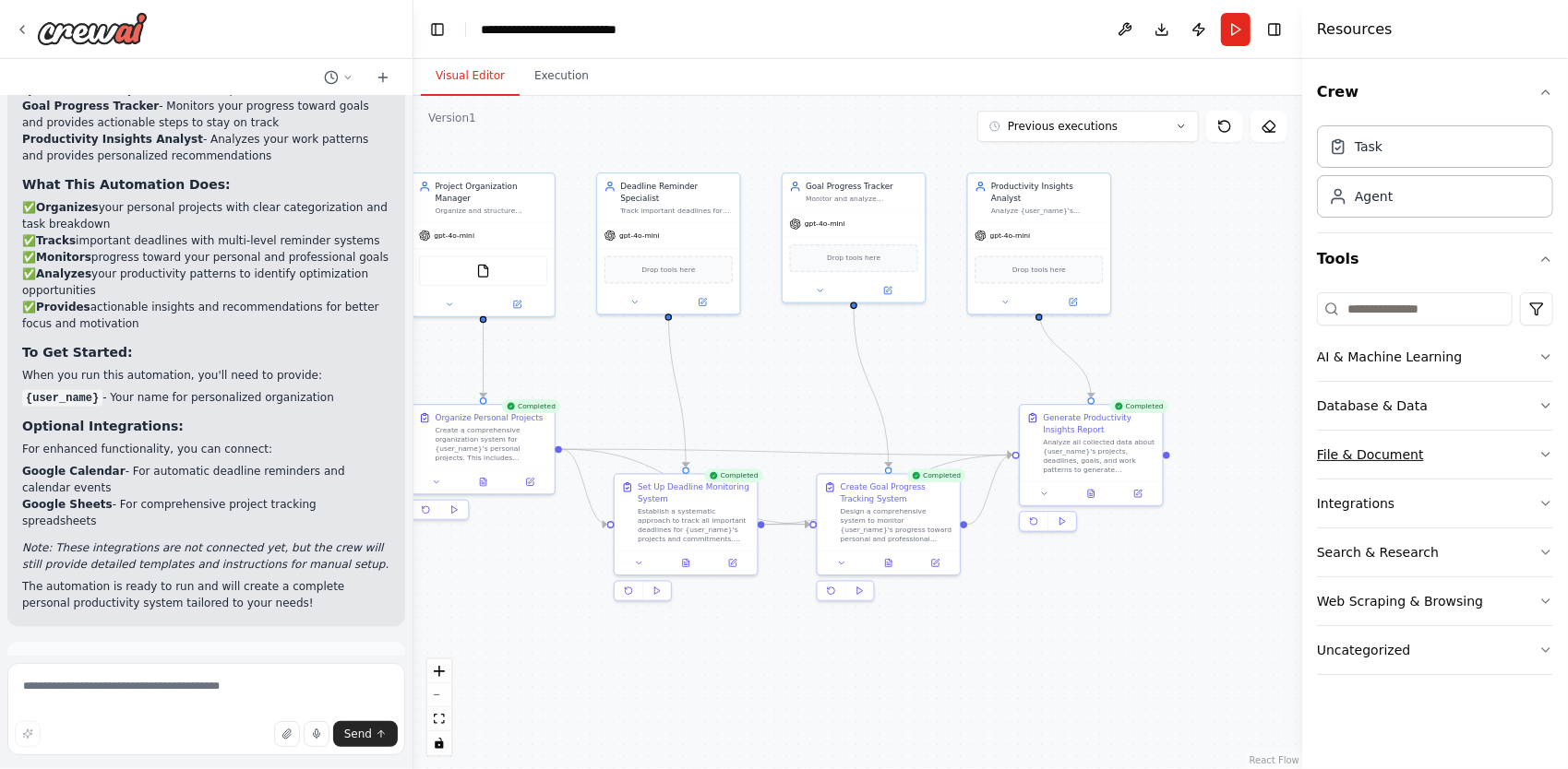
click at [1549, 448] on icon "button" at bounding box center [1545, 455] width 15 height 15
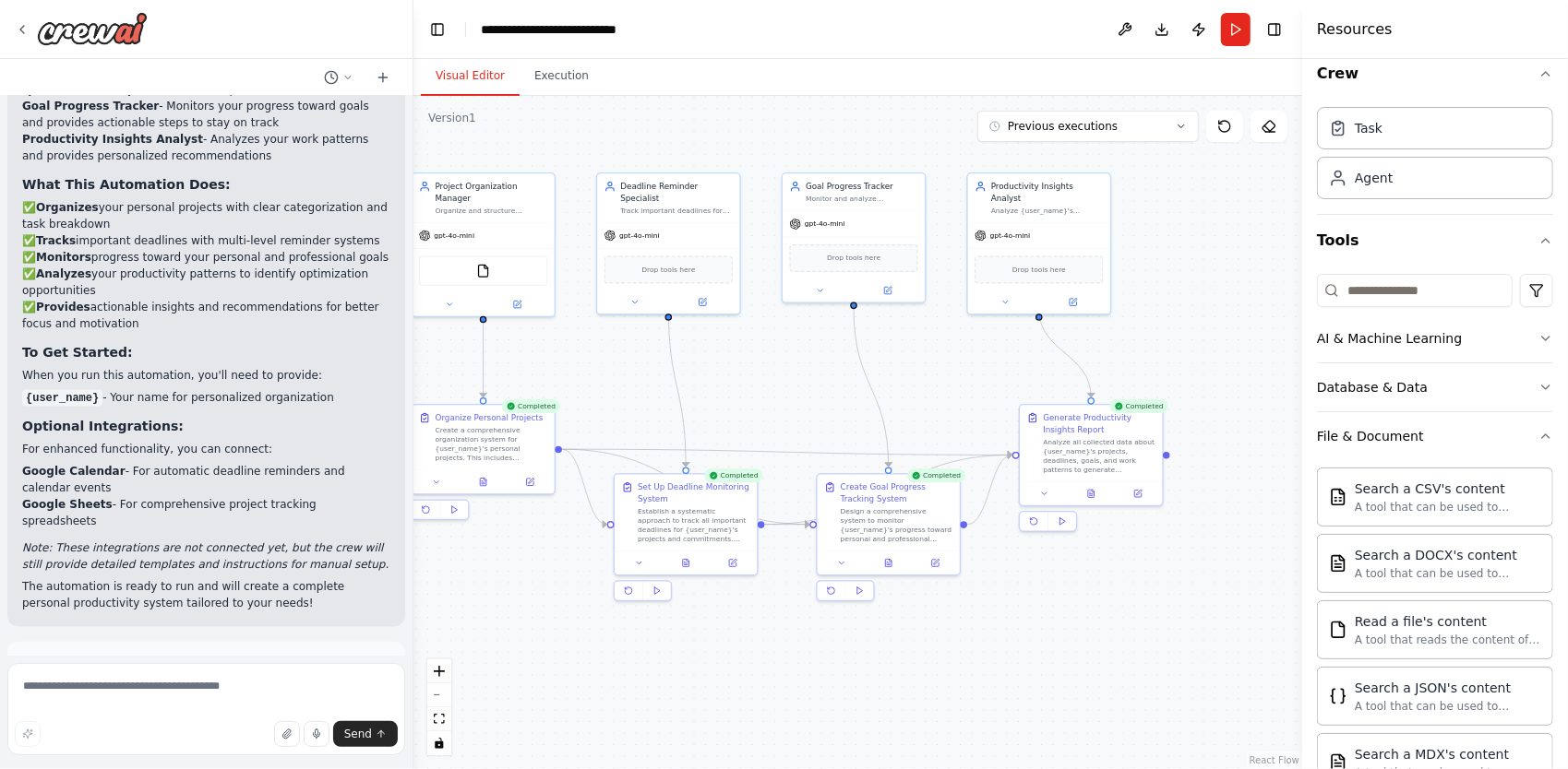
scroll to position [0, 0]
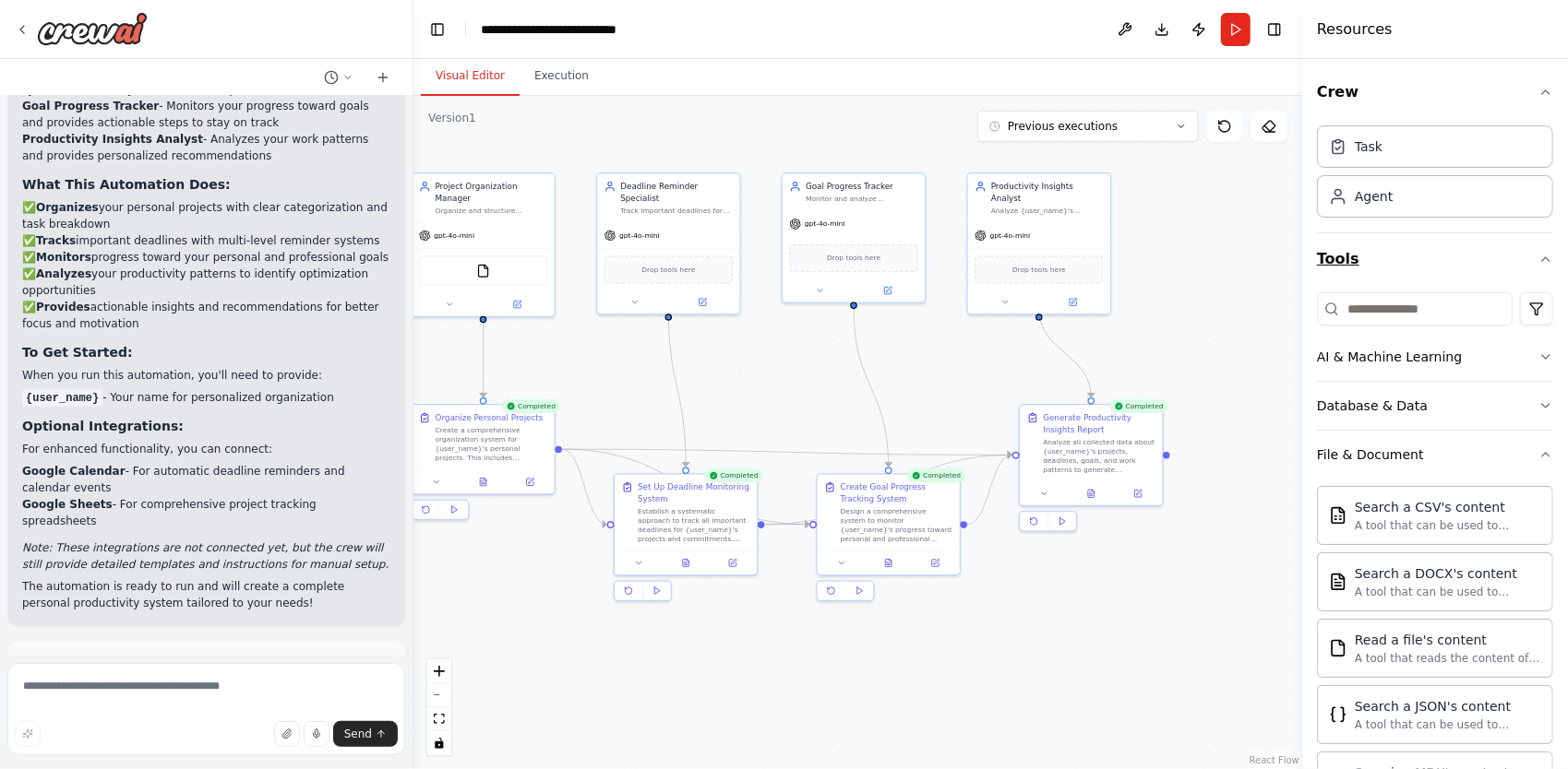
click at [1525, 249] on button "Tools" at bounding box center [1435, 259] width 237 height 52
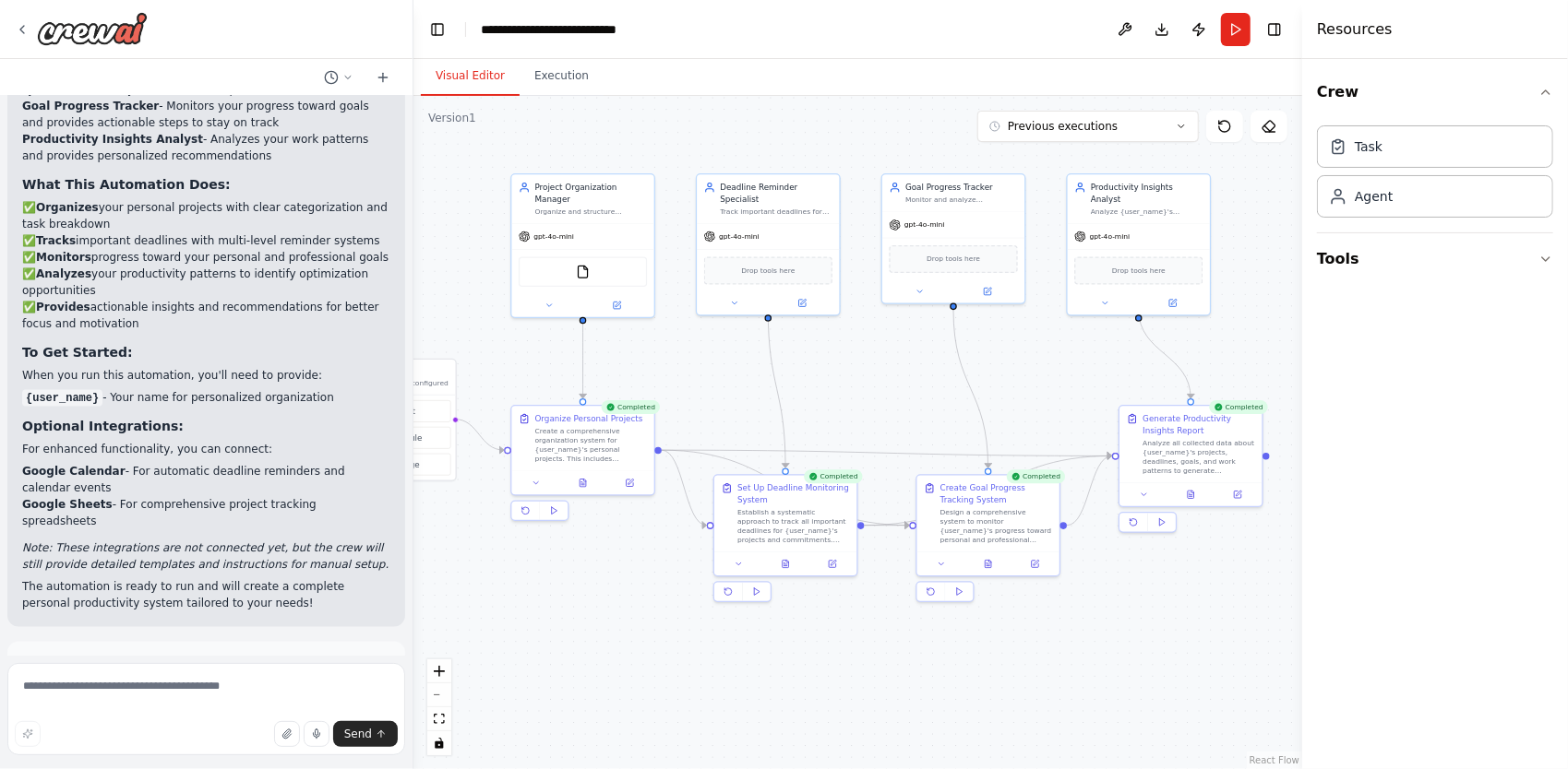
drag, startPoint x: 784, startPoint y: 358, endPoint x: 874, endPoint y: 359, distance: 90.0
click at [874, 359] on div ".deletable-edge-delete-btn { width: 20px; height: 20px; border: 0px solid #ffff…" at bounding box center [857, 432] width 889 height 673
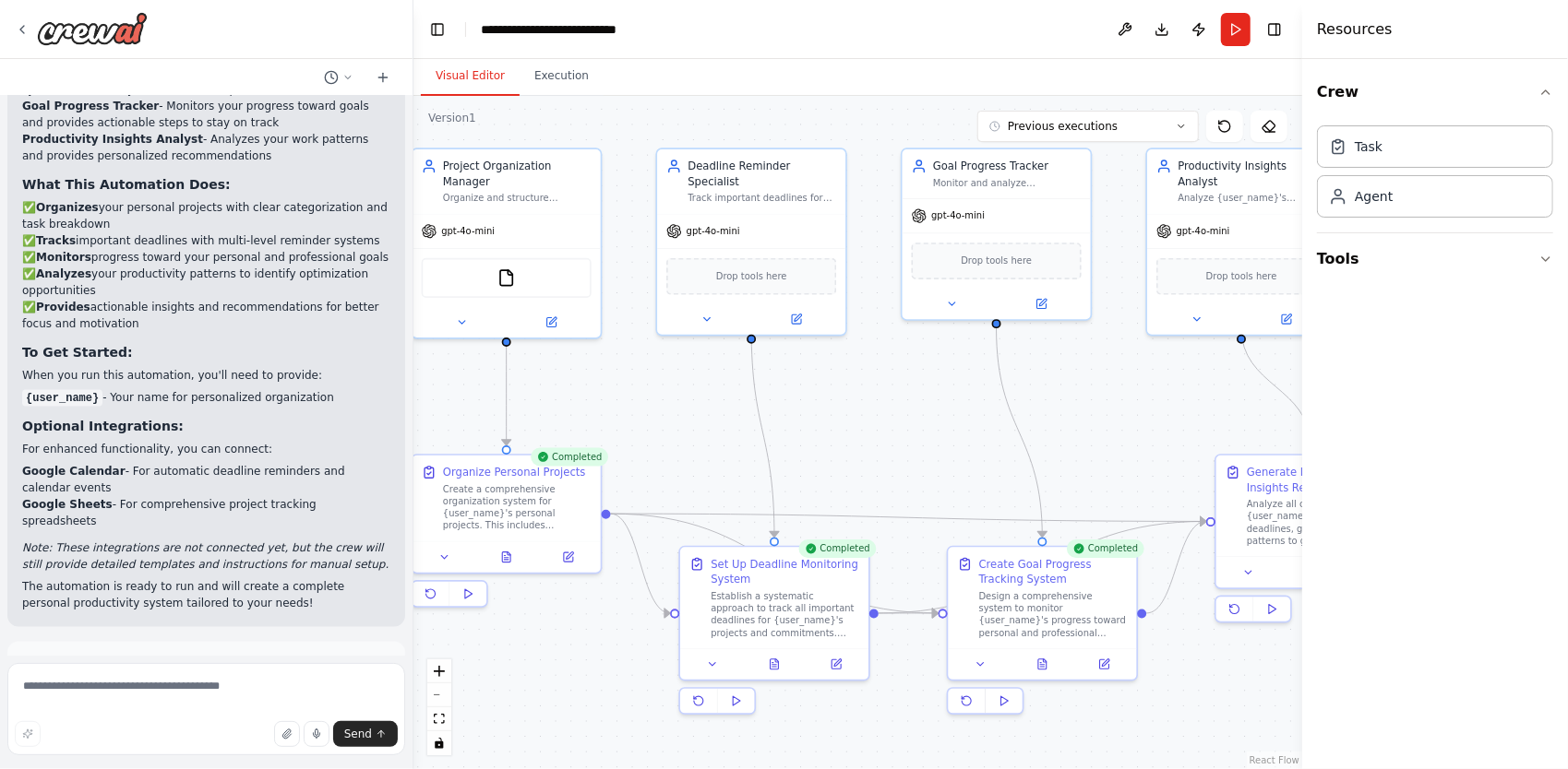
drag, startPoint x: 797, startPoint y: 349, endPoint x: 826, endPoint y: 382, distance: 43.9
click at [826, 382] on div ".deletable-edge-delete-btn { width: 20px; height: 20px; border: 0px solid #ffff…" at bounding box center [857, 432] width 889 height 673
